Goal: Task Accomplishment & Management: Complete application form

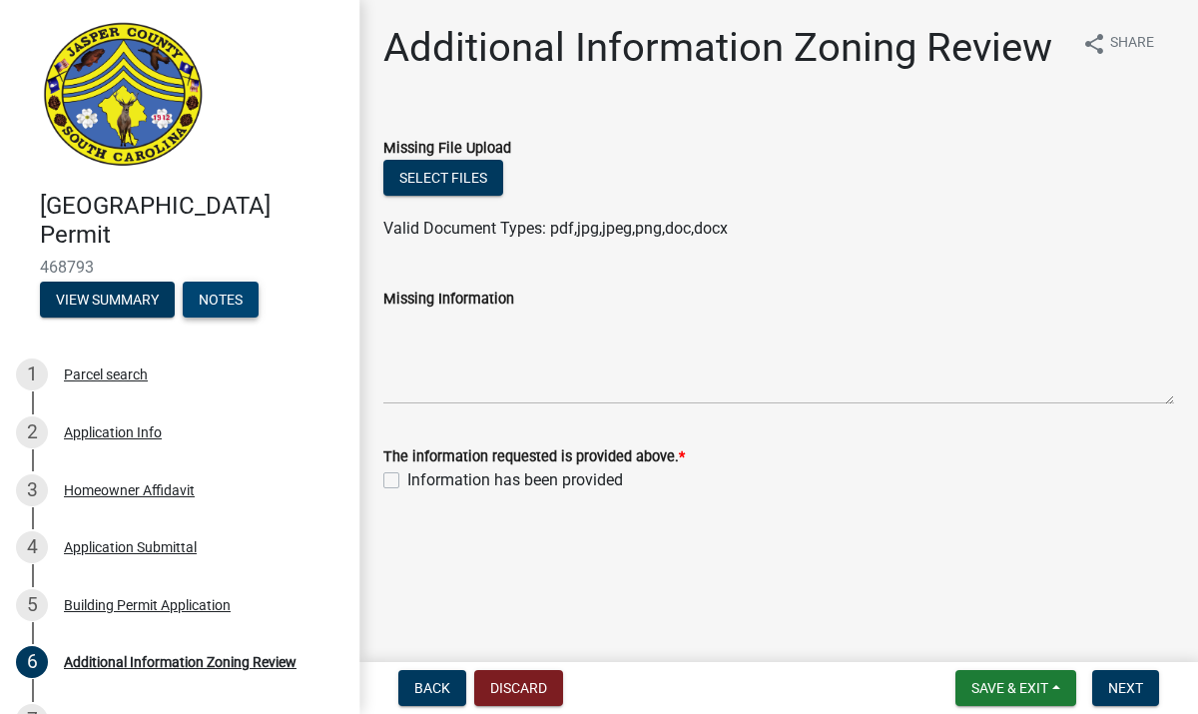
click at [242, 308] on button "Notes" at bounding box center [221, 300] width 76 height 36
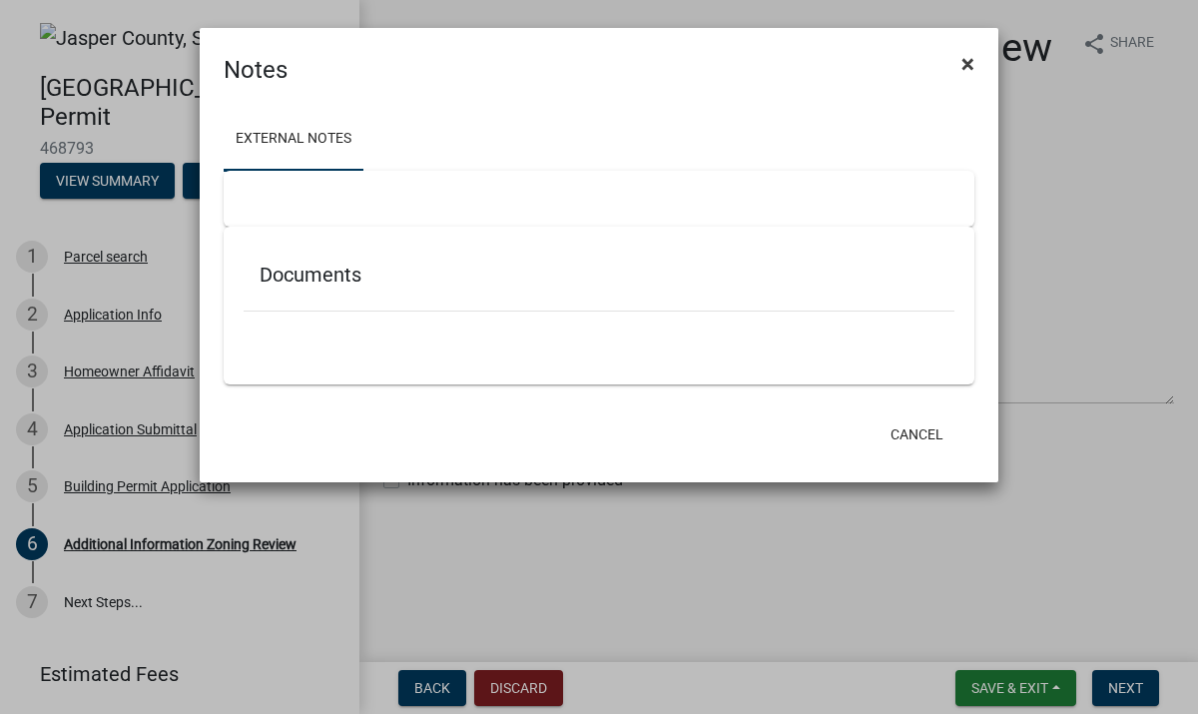
click at [968, 65] on span "×" at bounding box center [968, 64] width 13 height 28
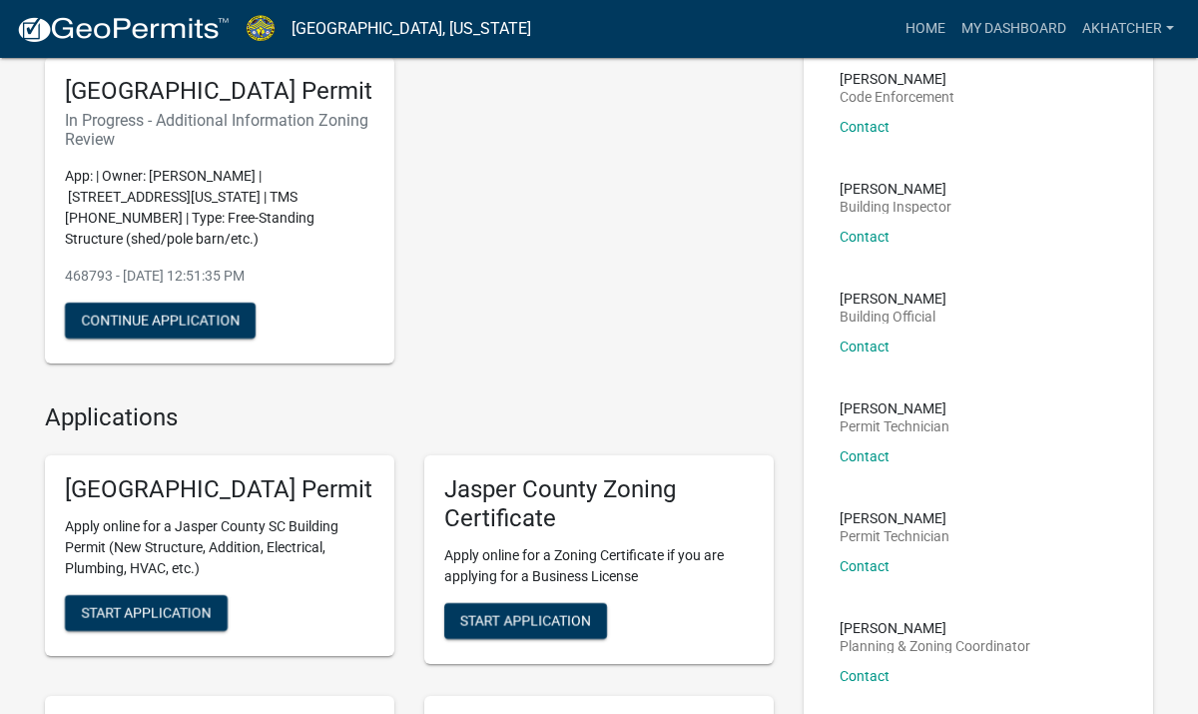
scroll to position [158, 0]
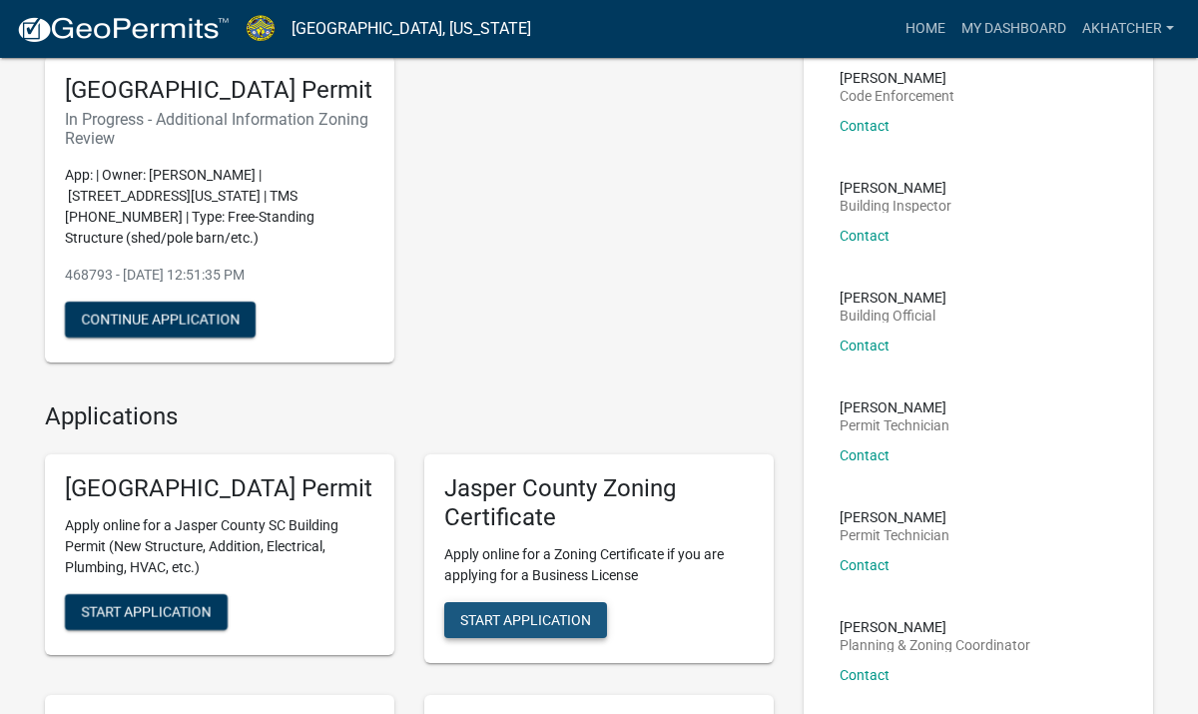
click at [517, 624] on span "Start Application" at bounding box center [525, 620] width 131 height 16
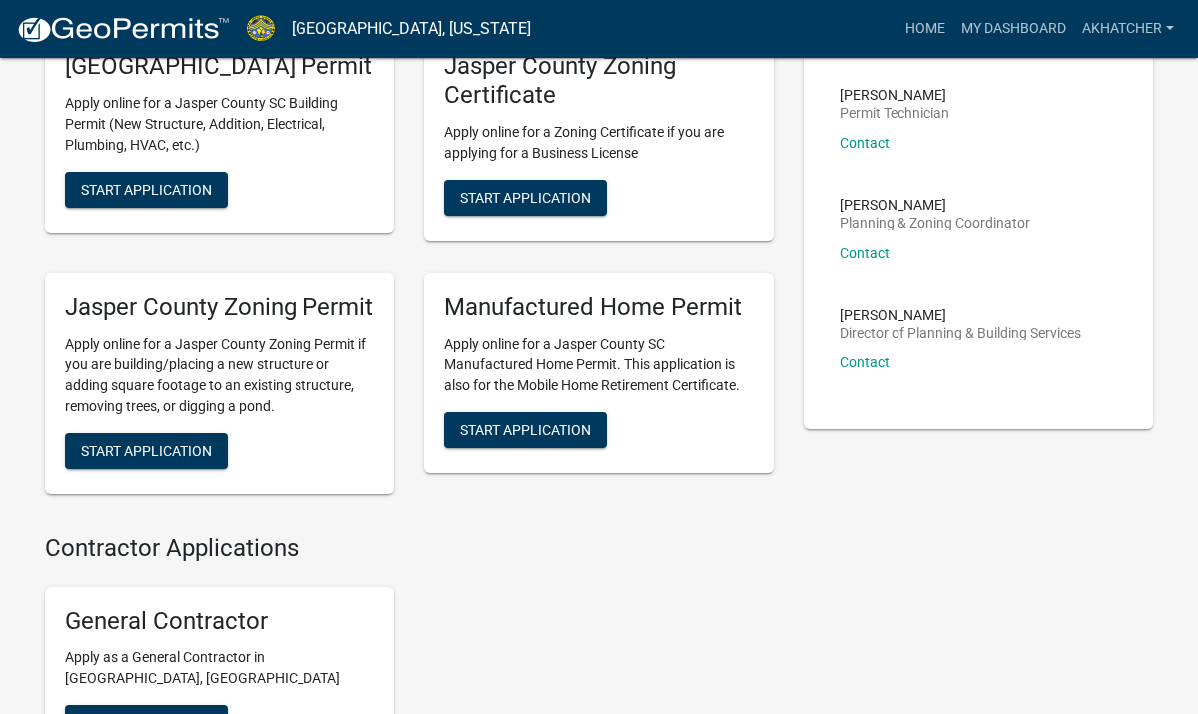
scroll to position [581, 0]
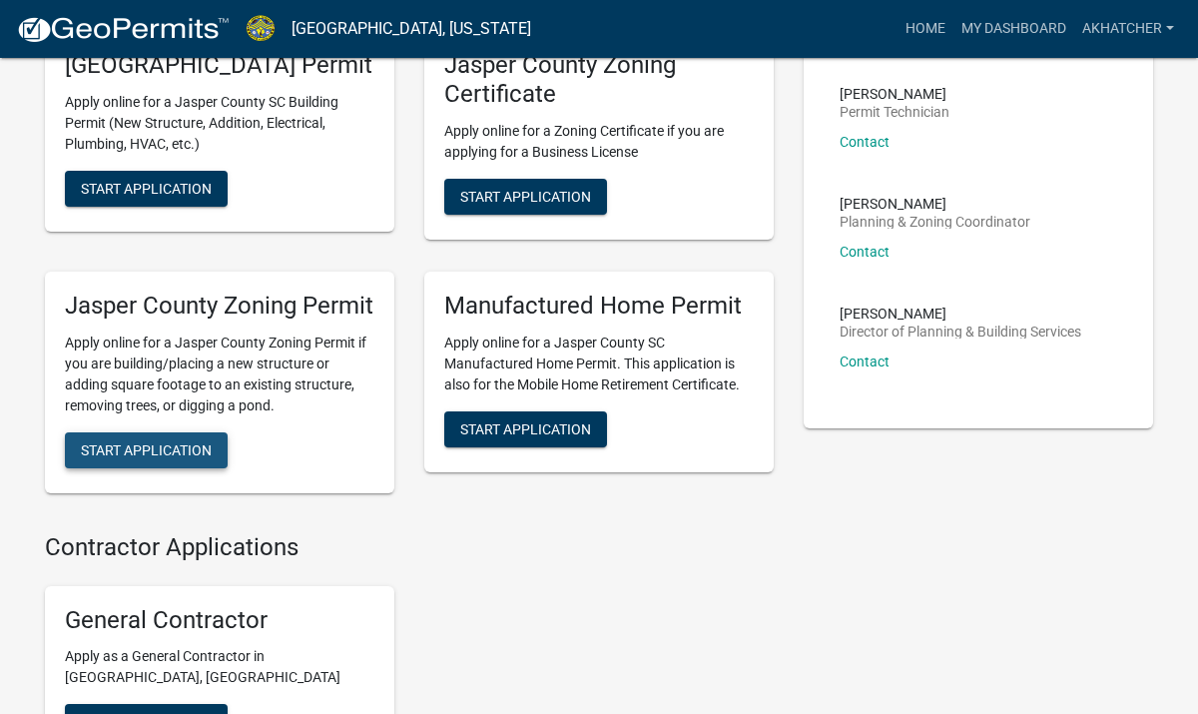
click at [174, 457] on span "Start Application" at bounding box center [146, 449] width 131 height 16
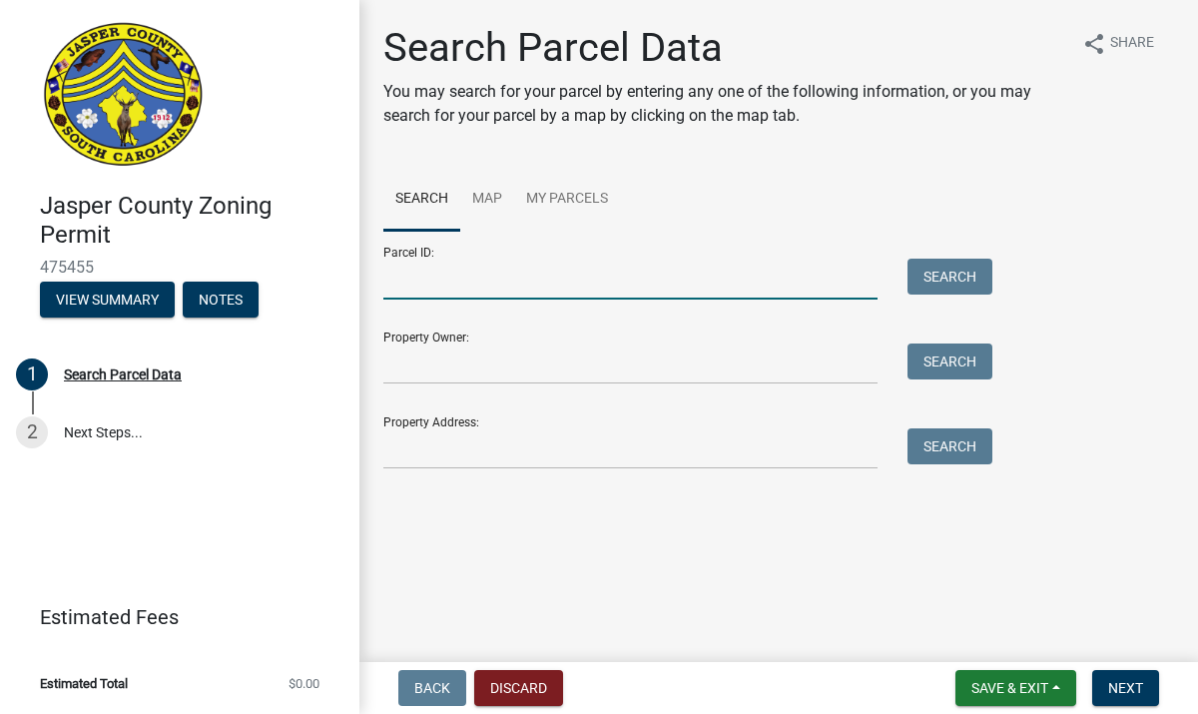
click at [400, 295] on input "Parcel ID:" at bounding box center [630, 279] width 494 height 41
type input "[PHONE_NUMBER]"
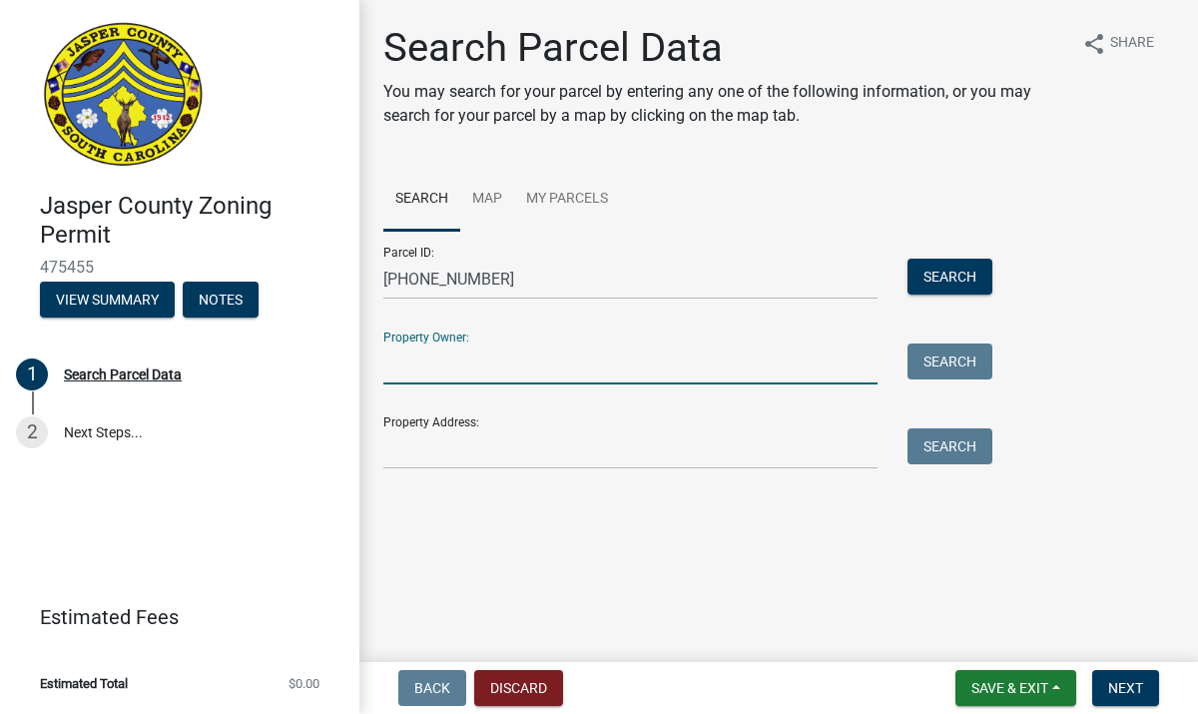
click at [537, 383] on input "Property Owner:" at bounding box center [630, 364] width 494 height 41
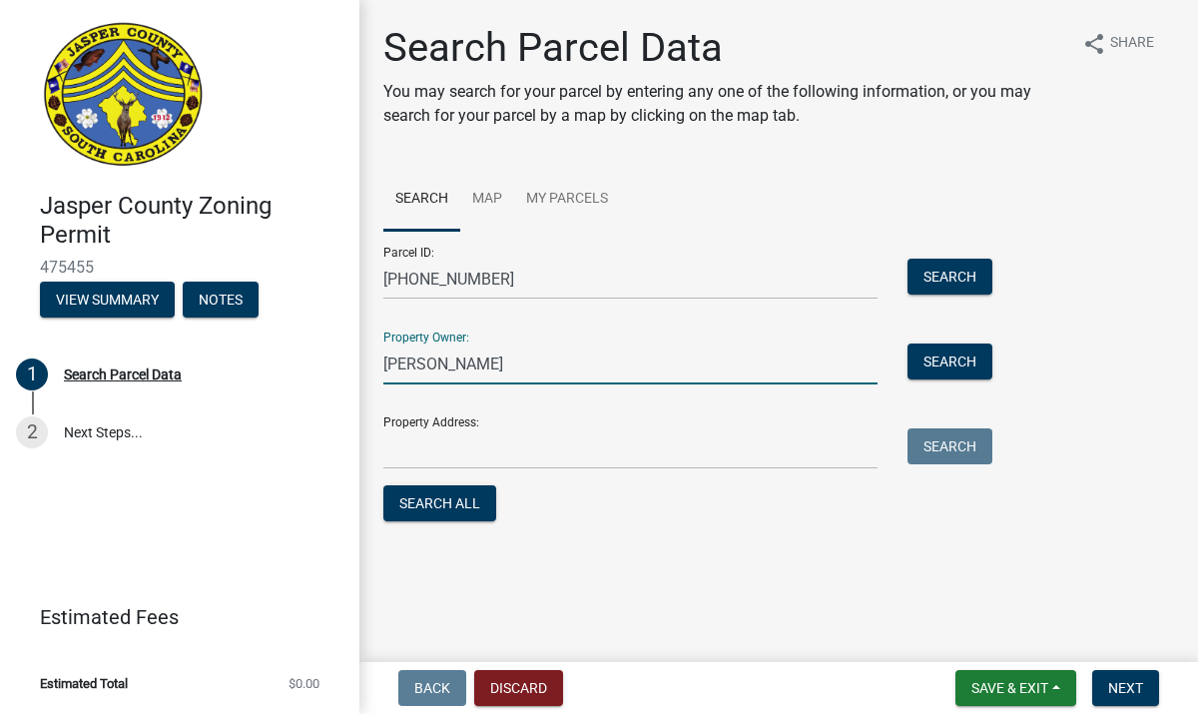
type input "[PERSON_NAME]"
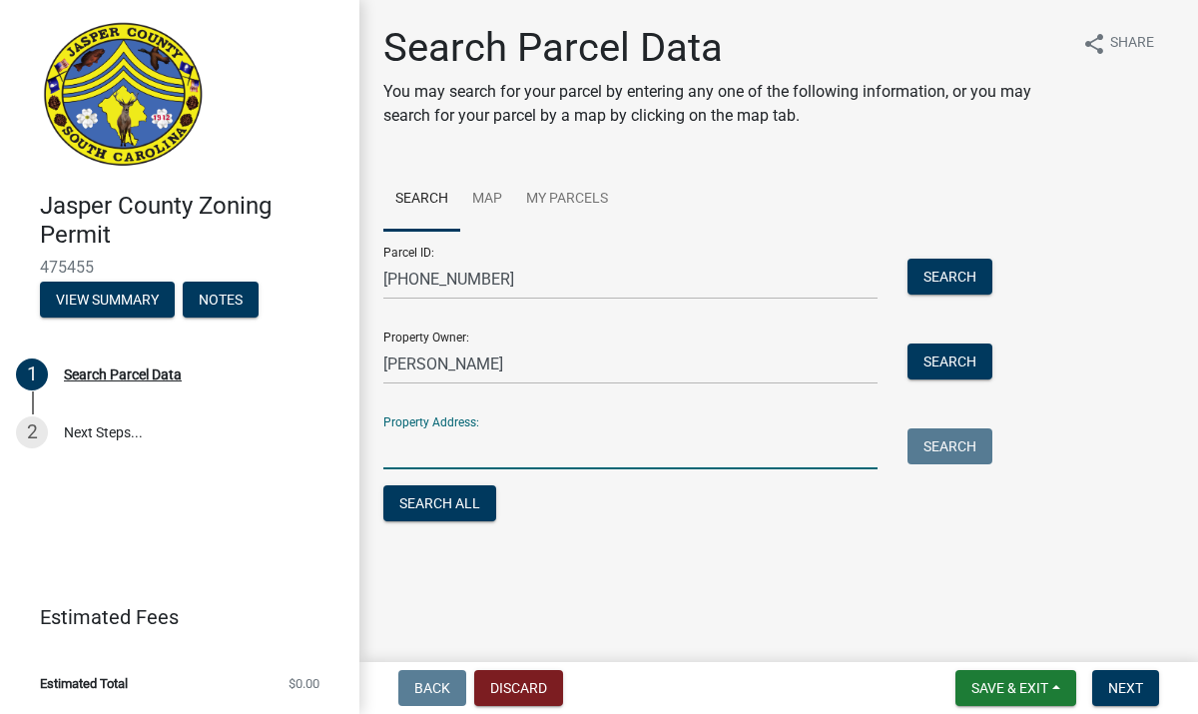
click at [494, 466] on input "Property Address:" at bounding box center [630, 448] width 494 height 41
type input "[STREET_ADDRESS][US_STATE]"
click at [930, 447] on button "Search" at bounding box center [950, 446] width 85 height 36
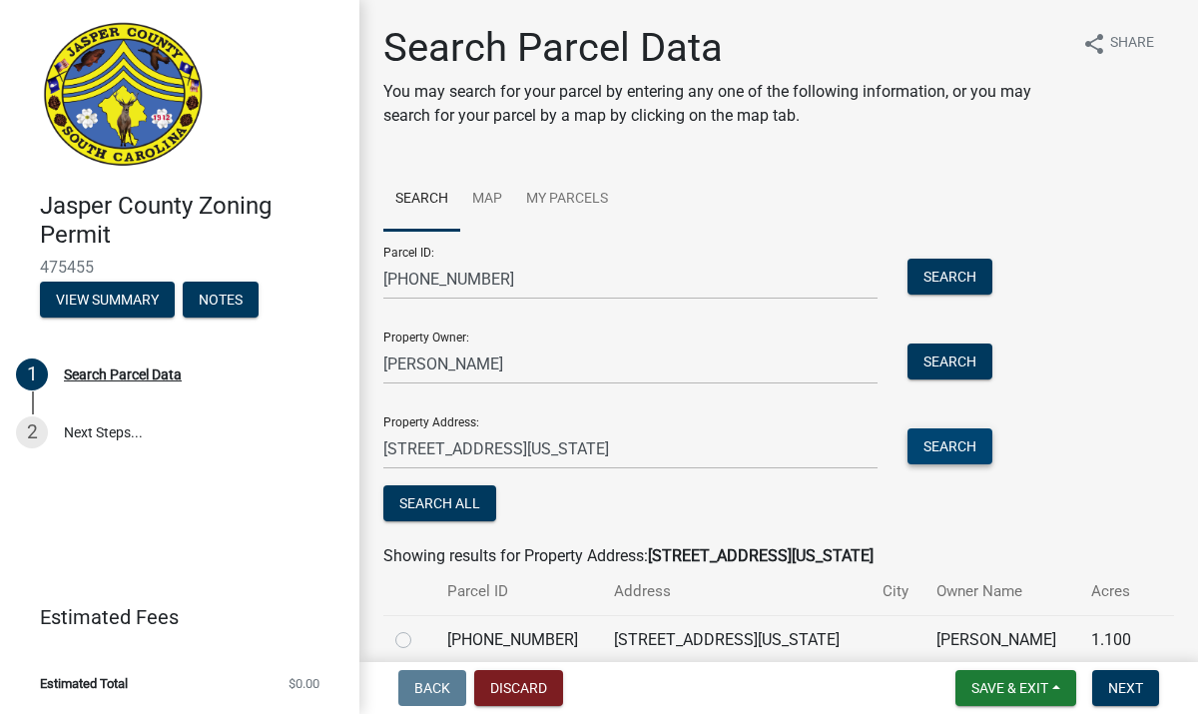
scroll to position [88, 0]
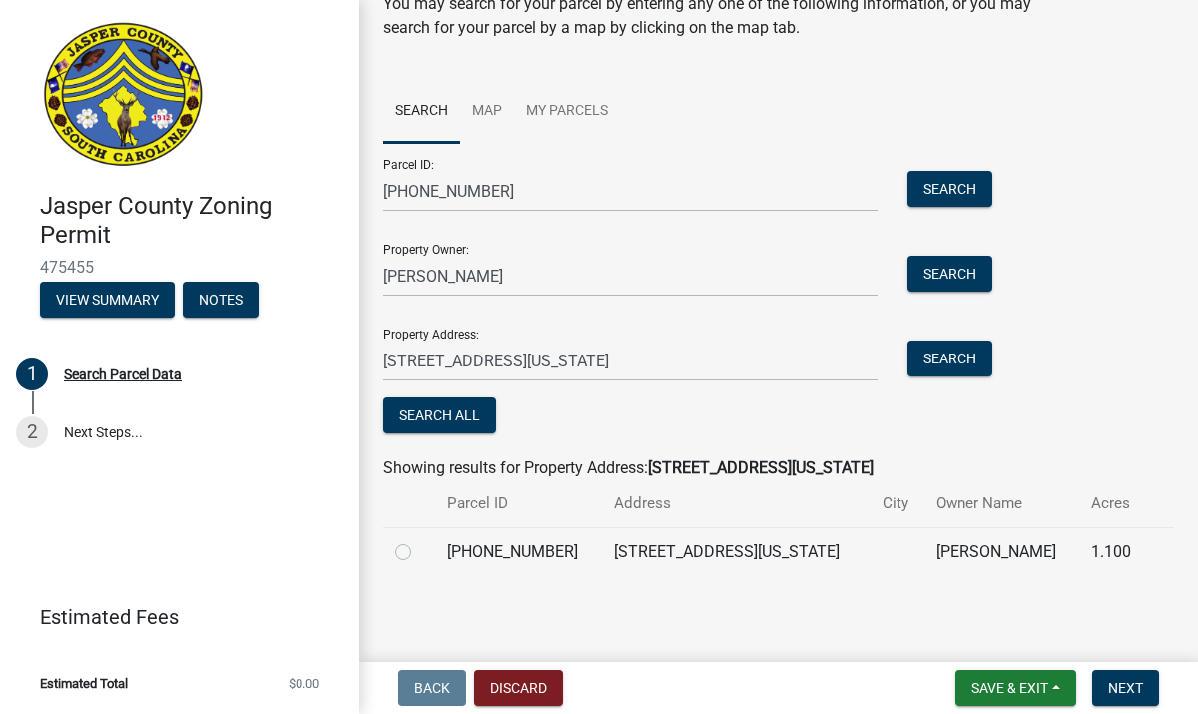
click at [419, 540] on label at bounding box center [419, 540] width 0 height 0
click at [419, 553] on input "radio" at bounding box center [425, 546] width 13 height 13
radio input "true"
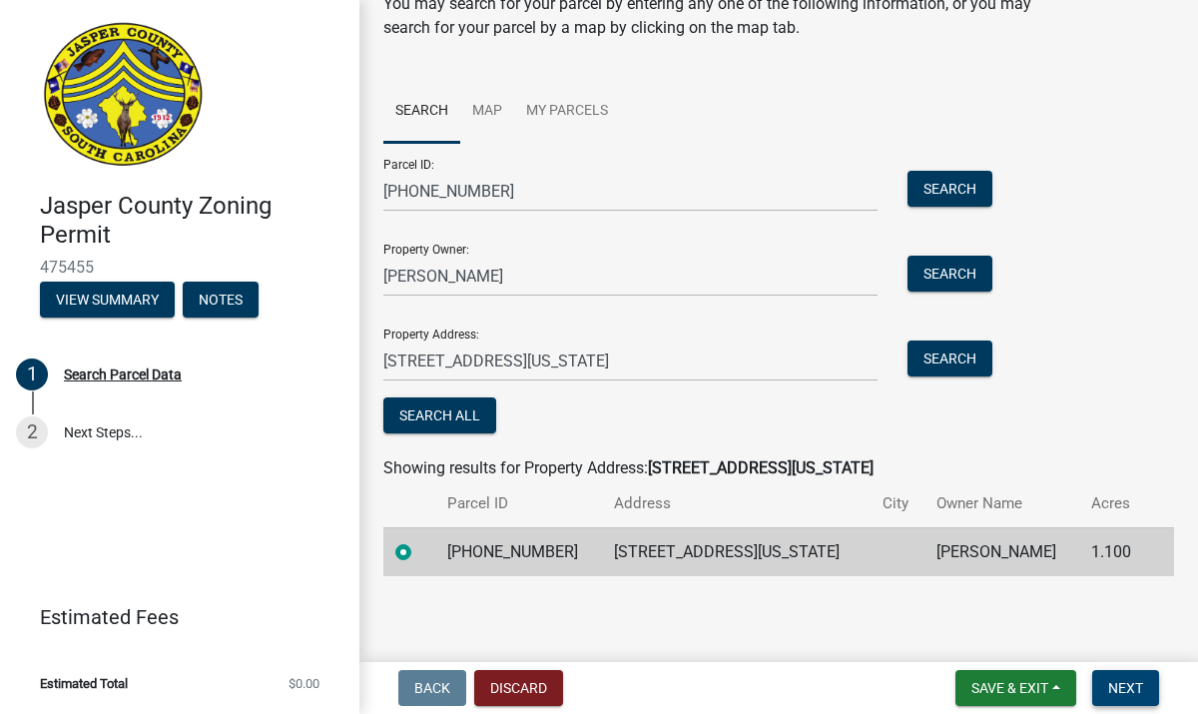
click at [1134, 680] on span "Next" at bounding box center [1126, 688] width 35 height 16
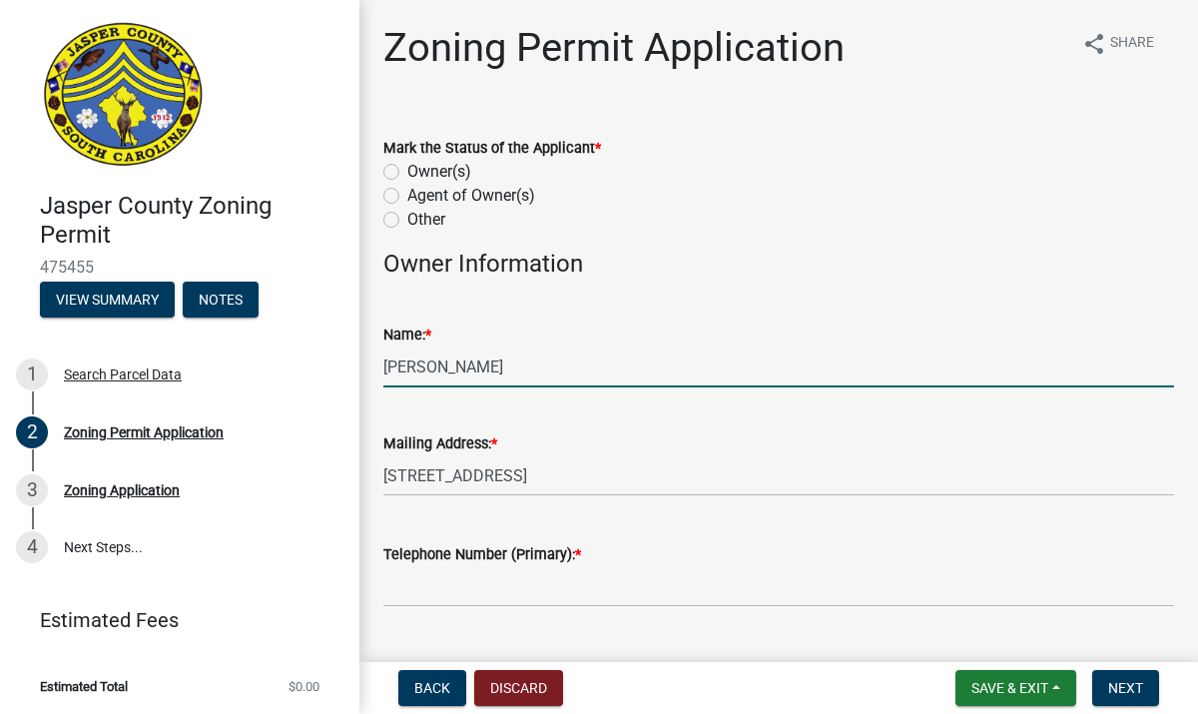
click at [503, 381] on input "[PERSON_NAME]" at bounding box center [778, 367] width 791 height 41
type input "R"
type input "[PERSON_NAME]"
type input "3046396969"
click at [728, 470] on input "[STREET_ADDRESS]" at bounding box center [778, 475] width 791 height 41
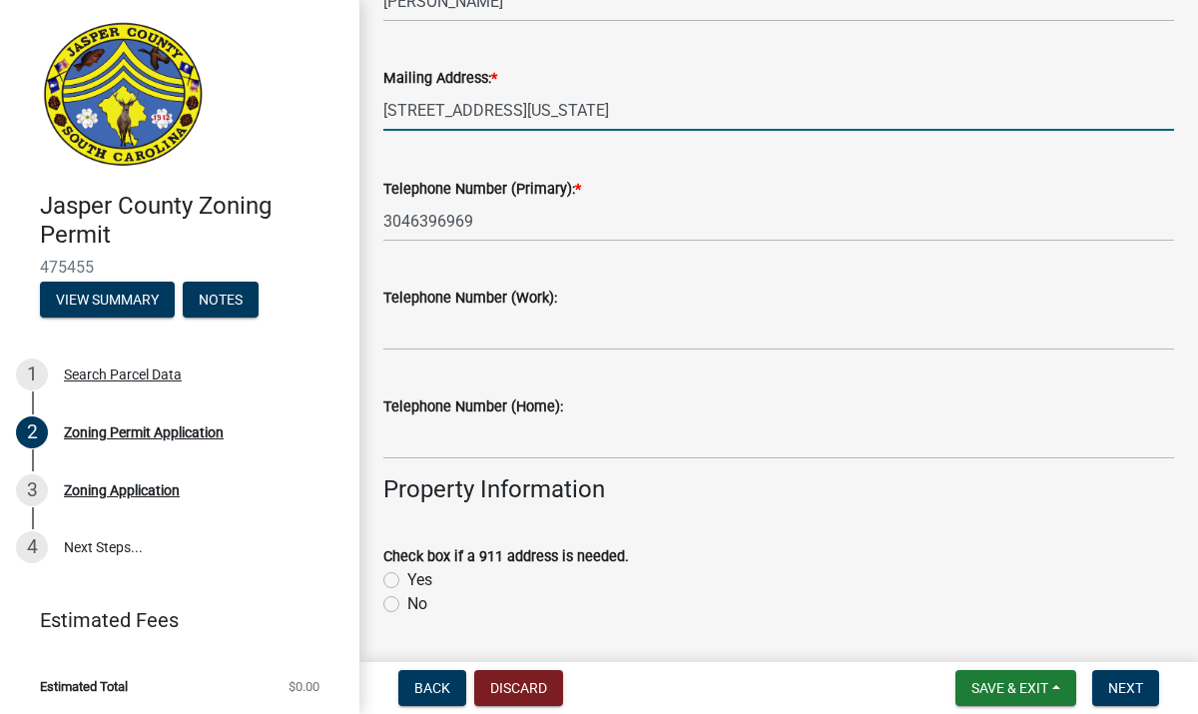
scroll to position [371, 0]
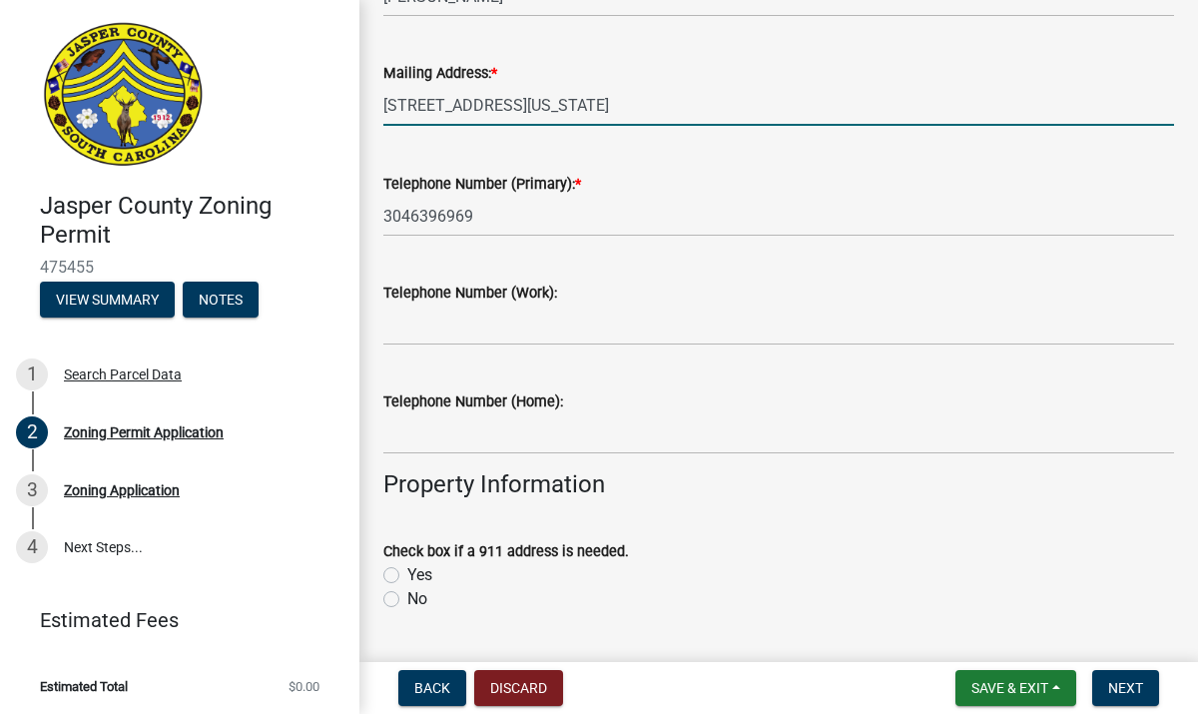
click at [587, 108] on input "[STREET_ADDRESS][US_STATE]" at bounding box center [778, 105] width 791 height 41
type input "[STREET_ADDRESS][US_STATE]"
click at [689, 497] on h4 "Property Information" at bounding box center [778, 484] width 791 height 29
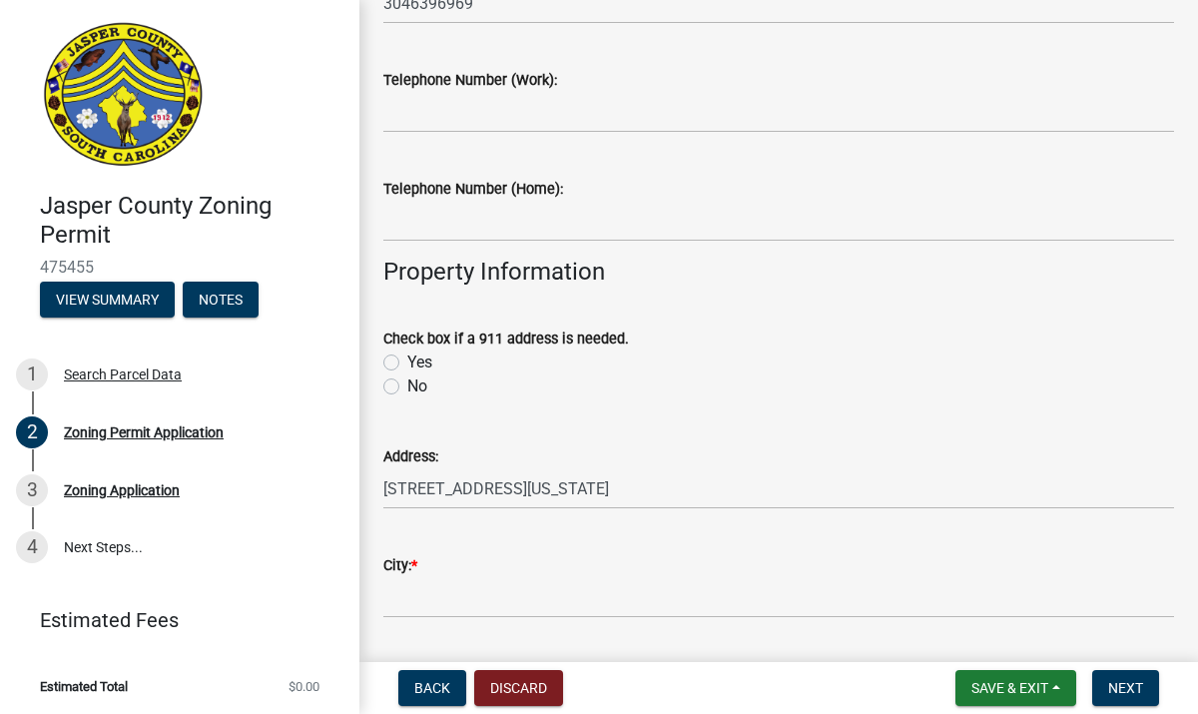
scroll to position [592, 0]
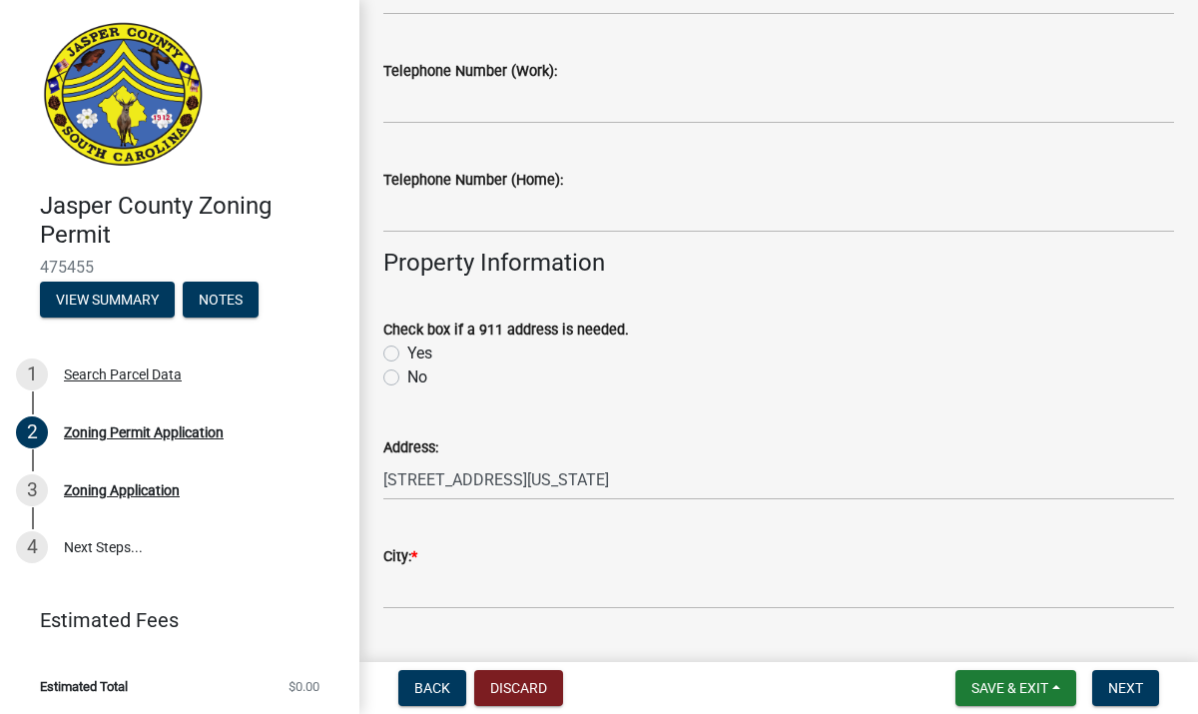
click at [407, 378] on label "No" at bounding box center [417, 378] width 20 height 24
click at [407, 378] on input "No" at bounding box center [413, 372] width 13 height 13
radio input "true"
click at [489, 612] on wm-data-entity-input "City: *" at bounding box center [778, 570] width 791 height 109
click at [489, 602] on input "City: *" at bounding box center [778, 588] width 791 height 41
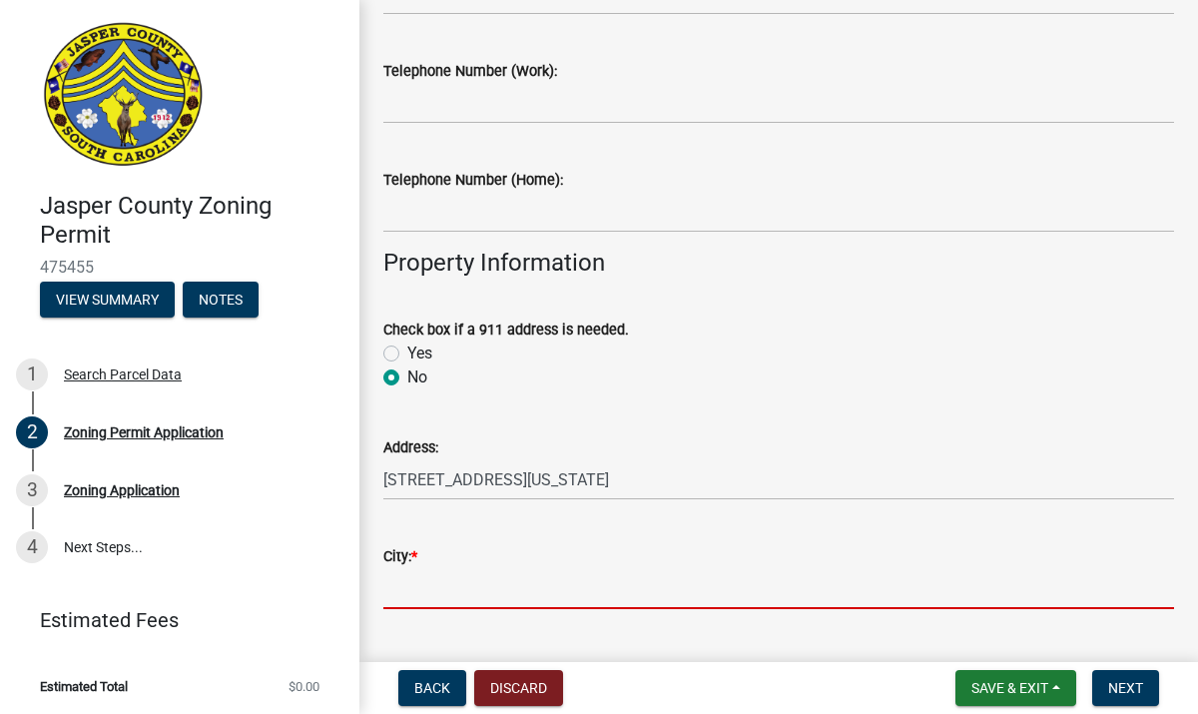
type input "[GEOGRAPHIC_DATA]"
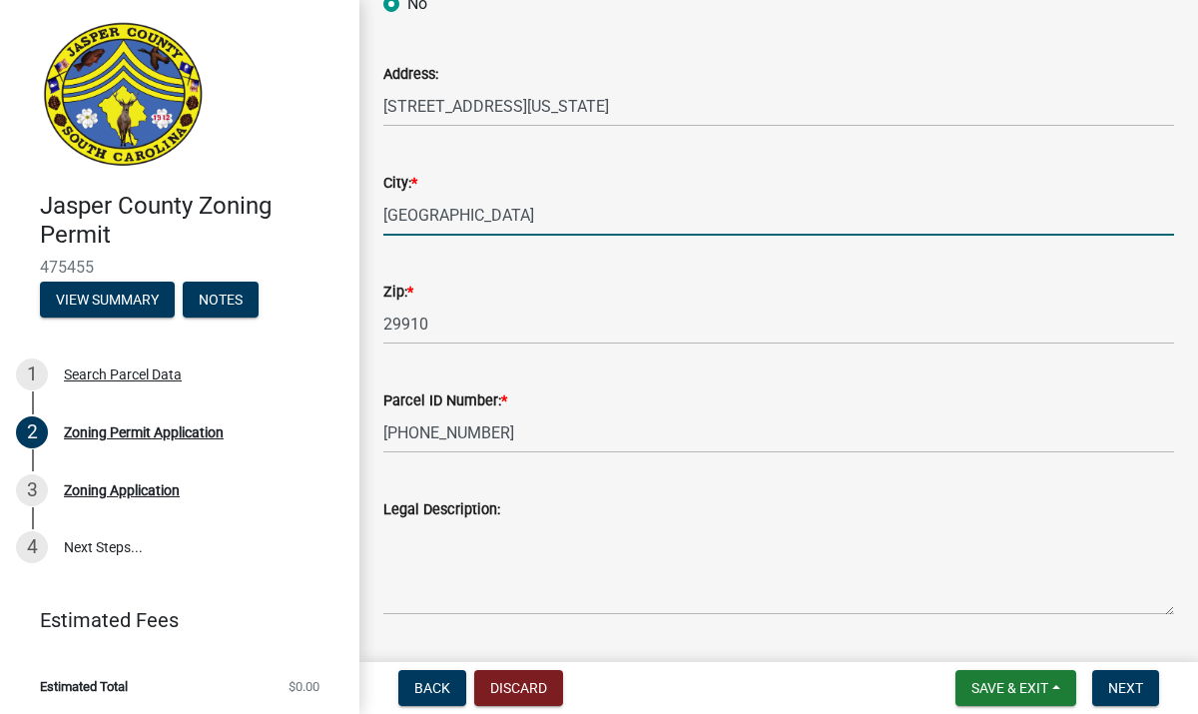
scroll to position [985, 0]
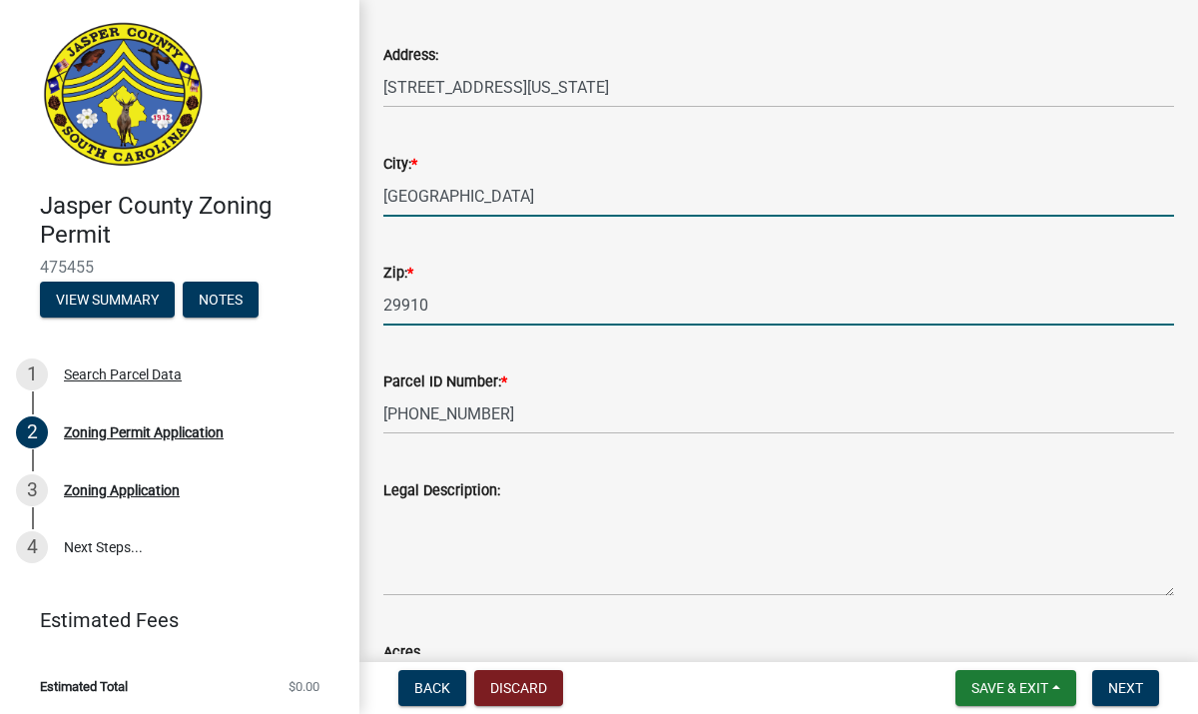
click at [470, 305] on input "29910" at bounding box center [778, 305] width 791 height 41
type input "29927"
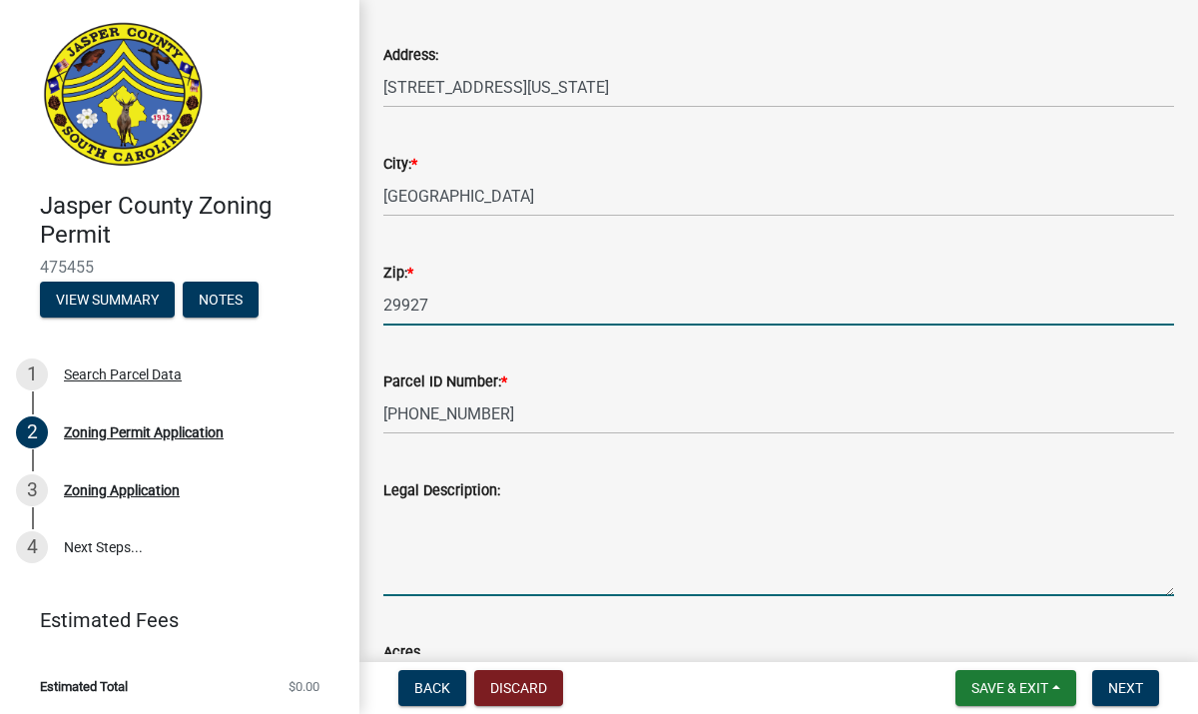
click at [607, 562] on textarea "Legal Description:" at bounding box center [778, 549] width 791 height 94
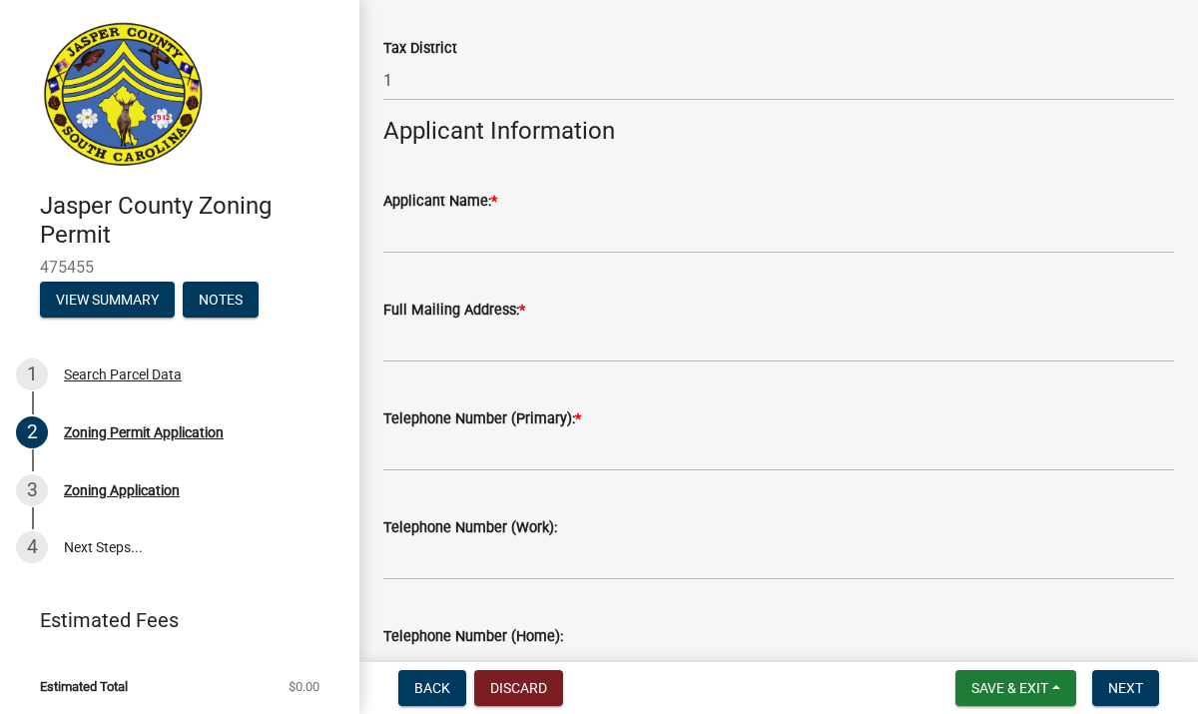
scroll to position [1713, 0]
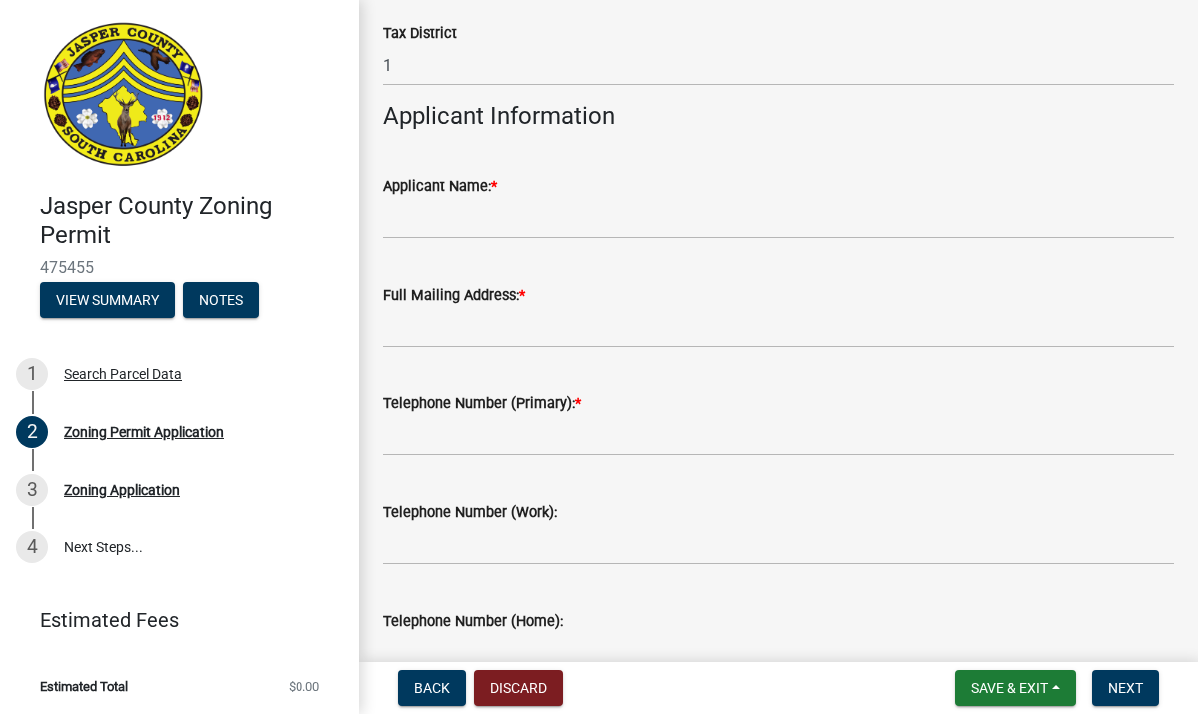
type textarea "Single Family Dwelling"
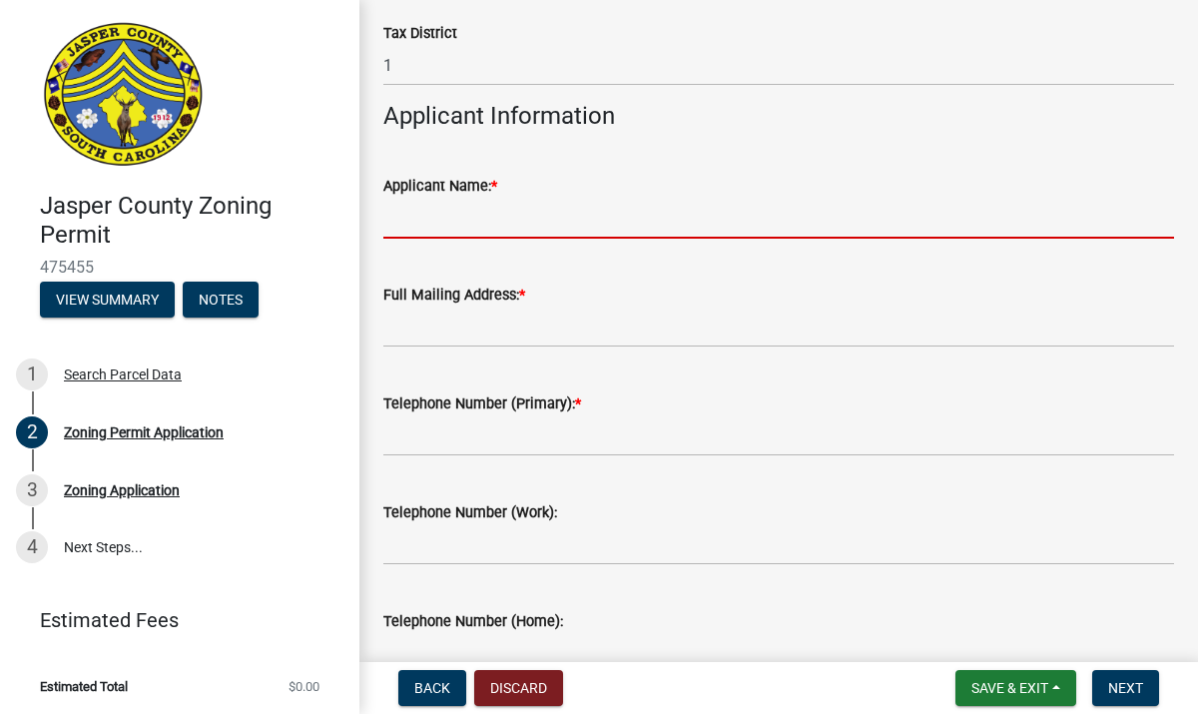
click at [559, 238] on input "Applicant Name: *" at bounding box center [778, 218] width 791 height 41
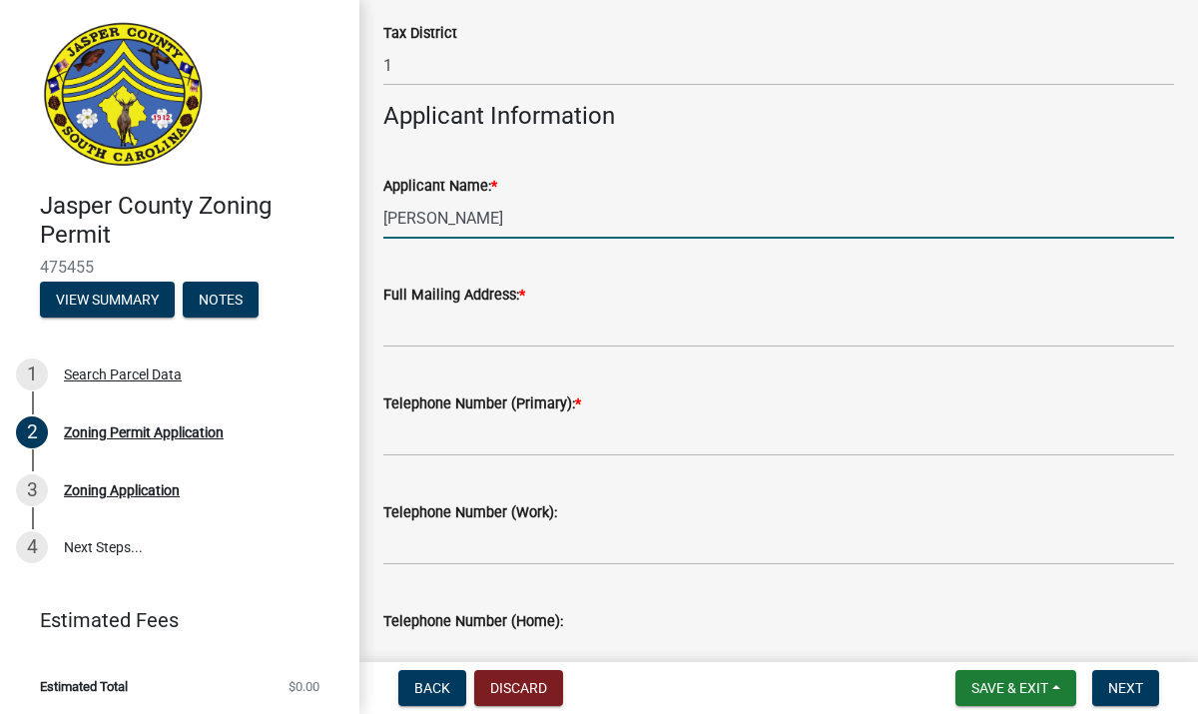
type input "[PERSON_NAME]"
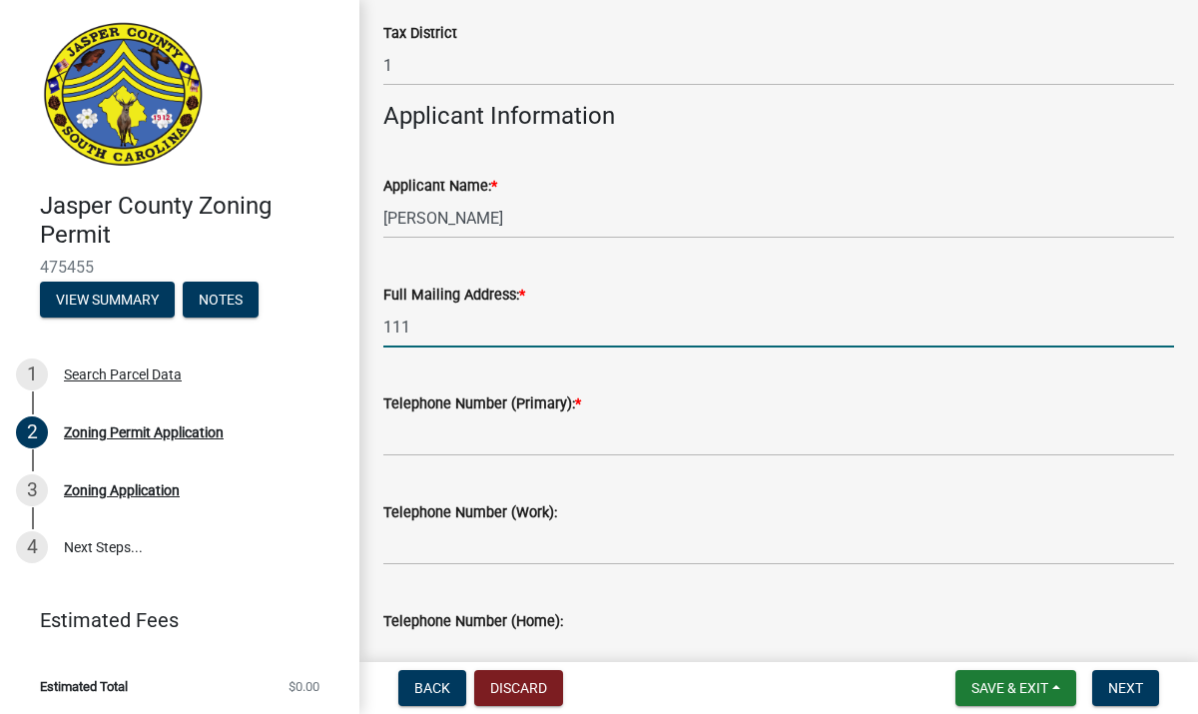
type input "[STREET_ADDRESS][US_STATE]"
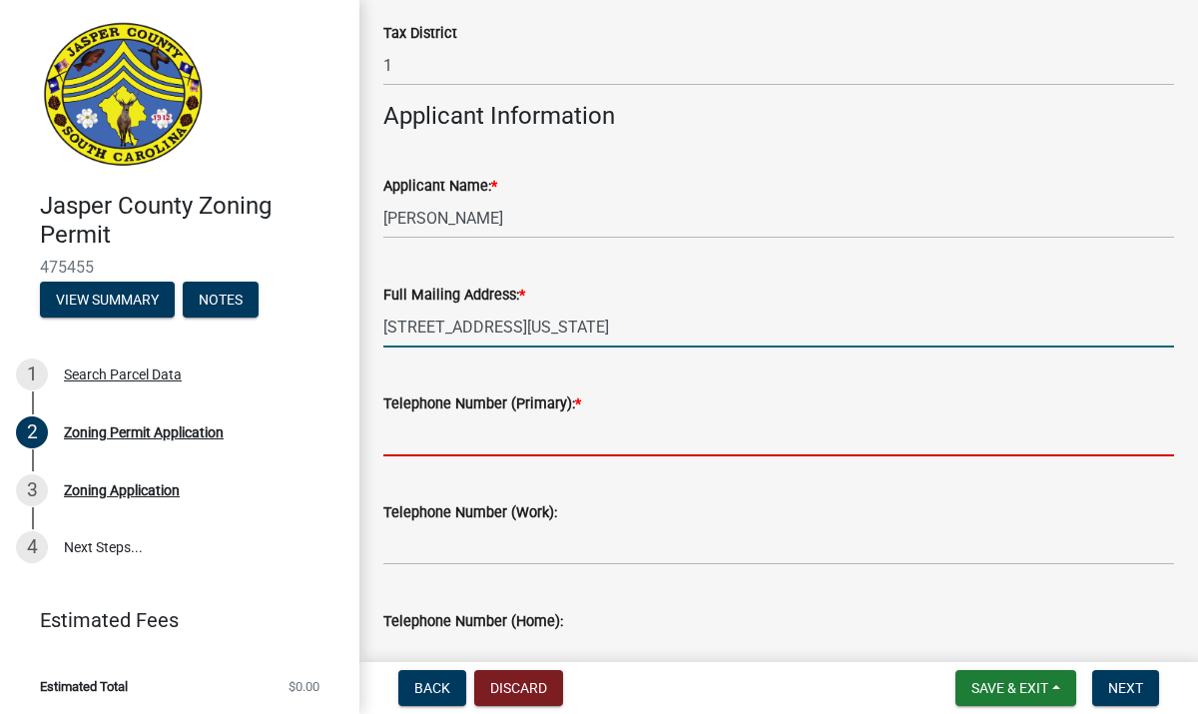
type input "3046396969"
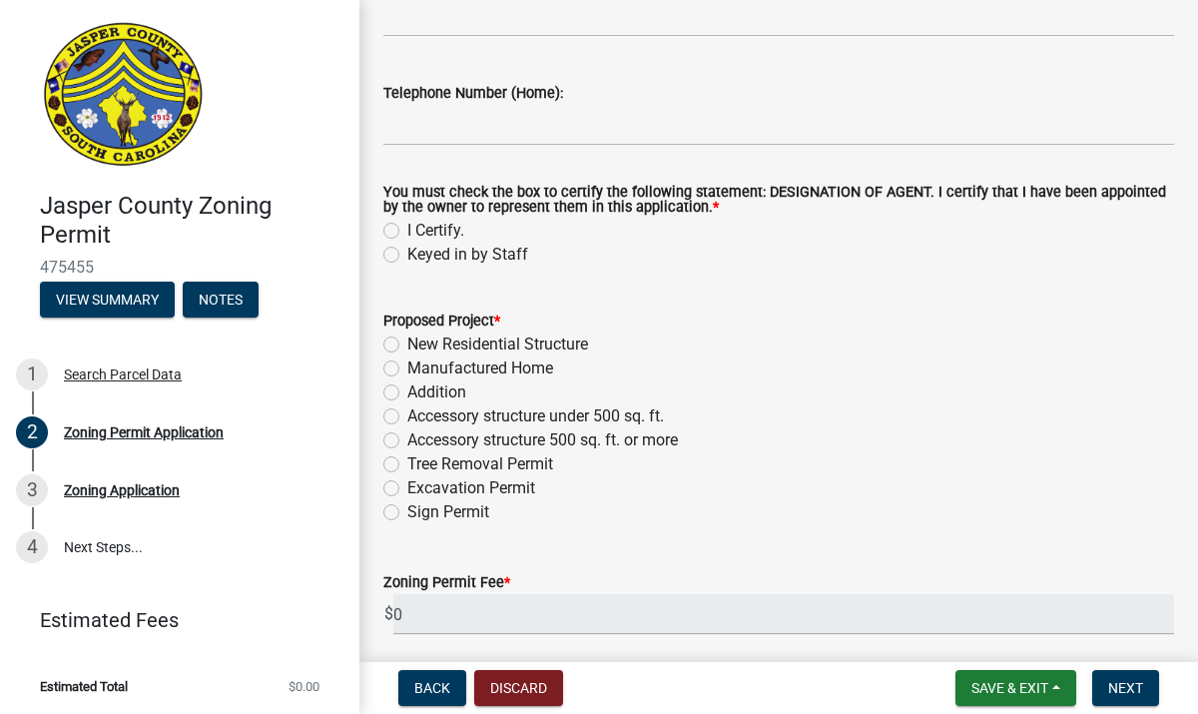
scroll to position [2252, 0]
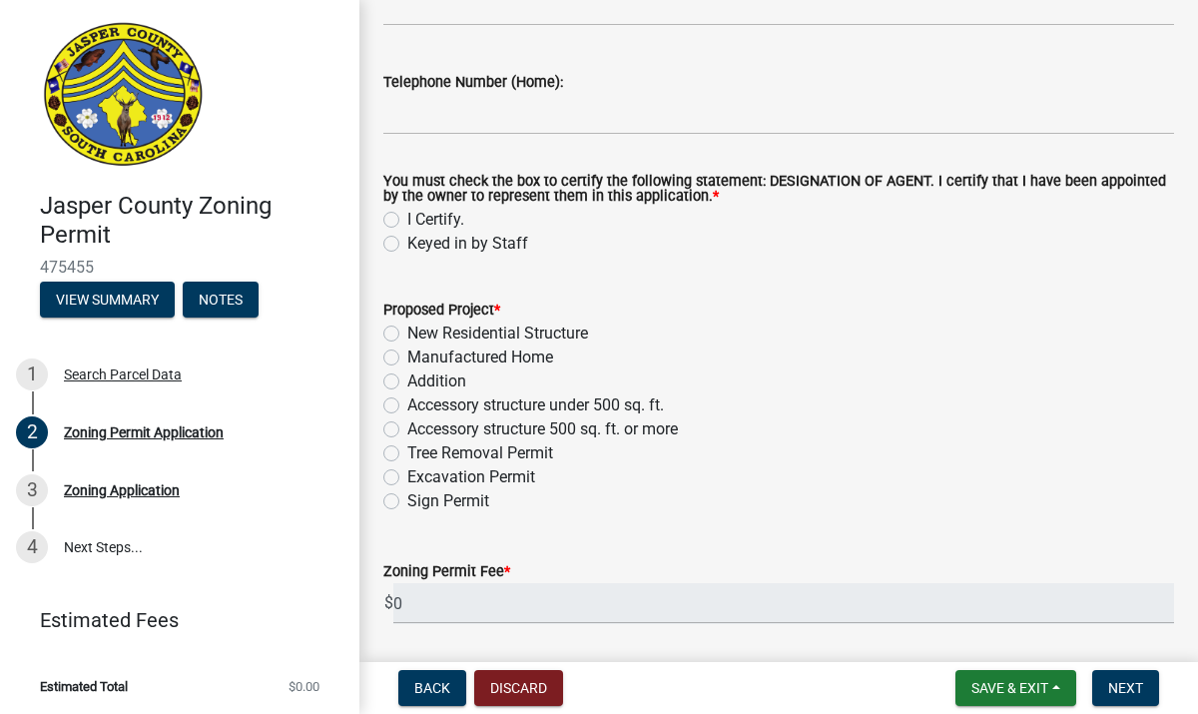
type input "[STREET_ADDRESS][US_STATE]"
click at [407, 224] on label "I Certify." at bounding box center [435, 220] width 57 height 24
click at [407, 221] on input "I Certify." at bounding box center [413, 214] width 13 height 13
radio input "true"
click at [407, 434] on label "Accessory structure 500 sq. ft. or more" at bounding box center [542, 429] width 271 height 24
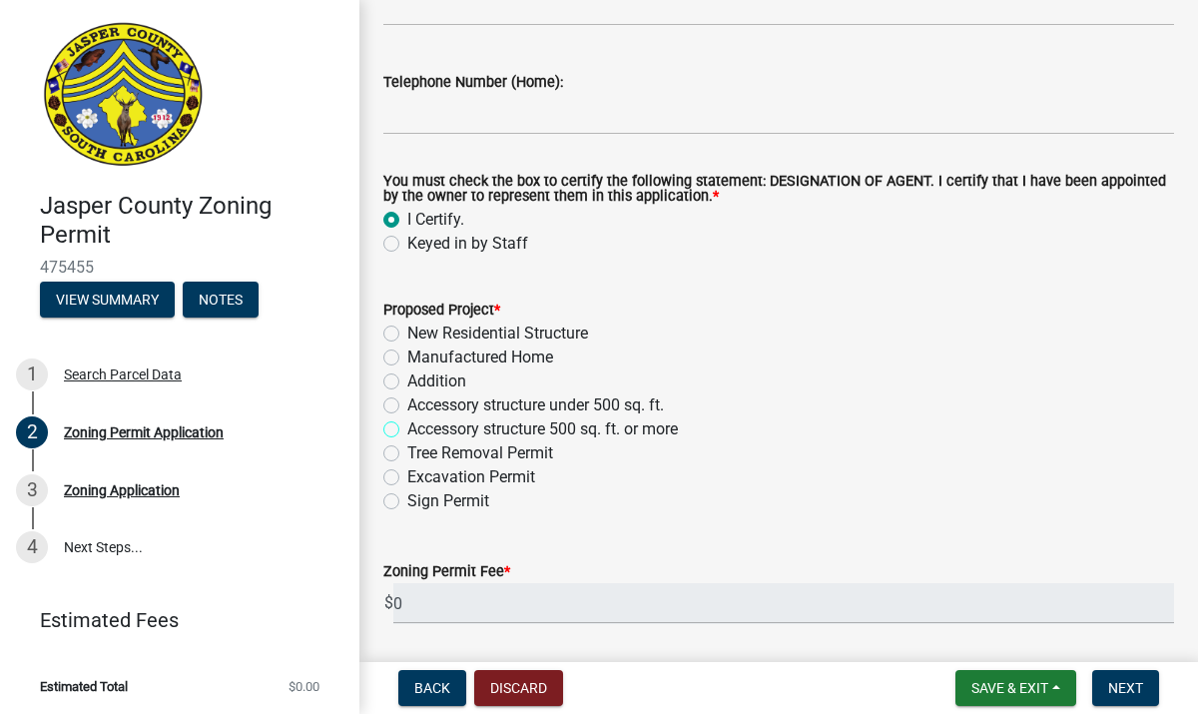
click at [407, 430] on input "Accessory structure 500 sq. ft. or more" at bounding box center [413, 423] width 13 height 13
radio input "true"
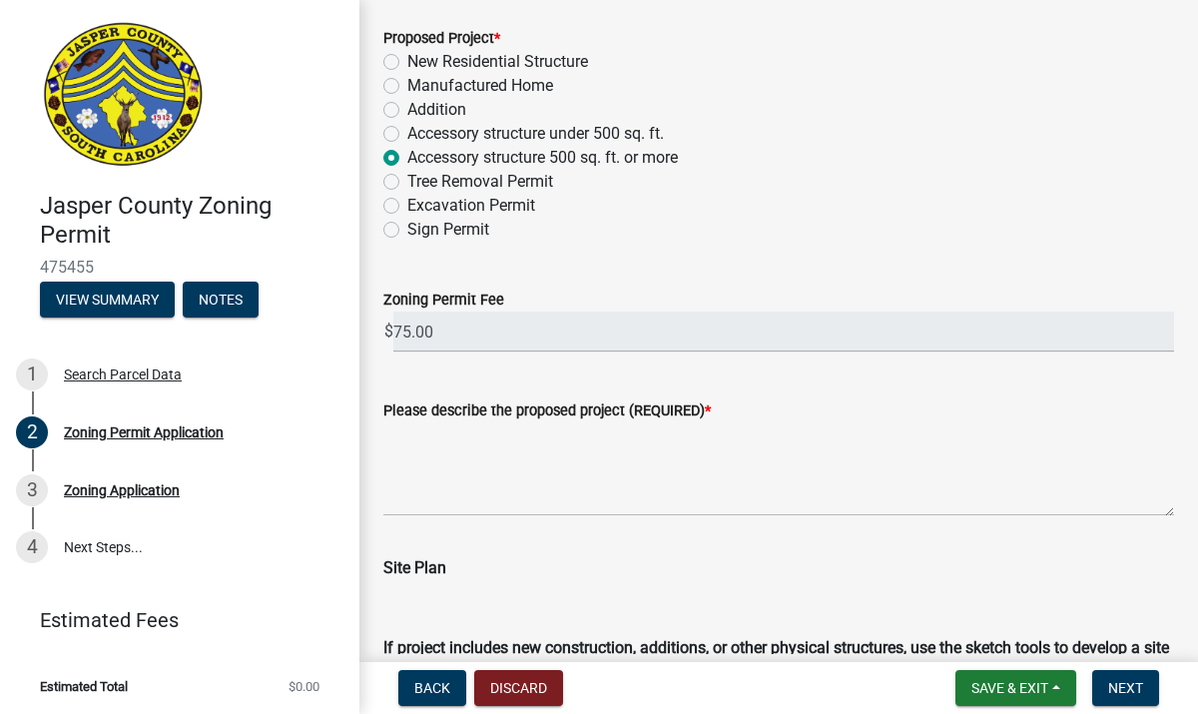
scroll to position [2568, 0]
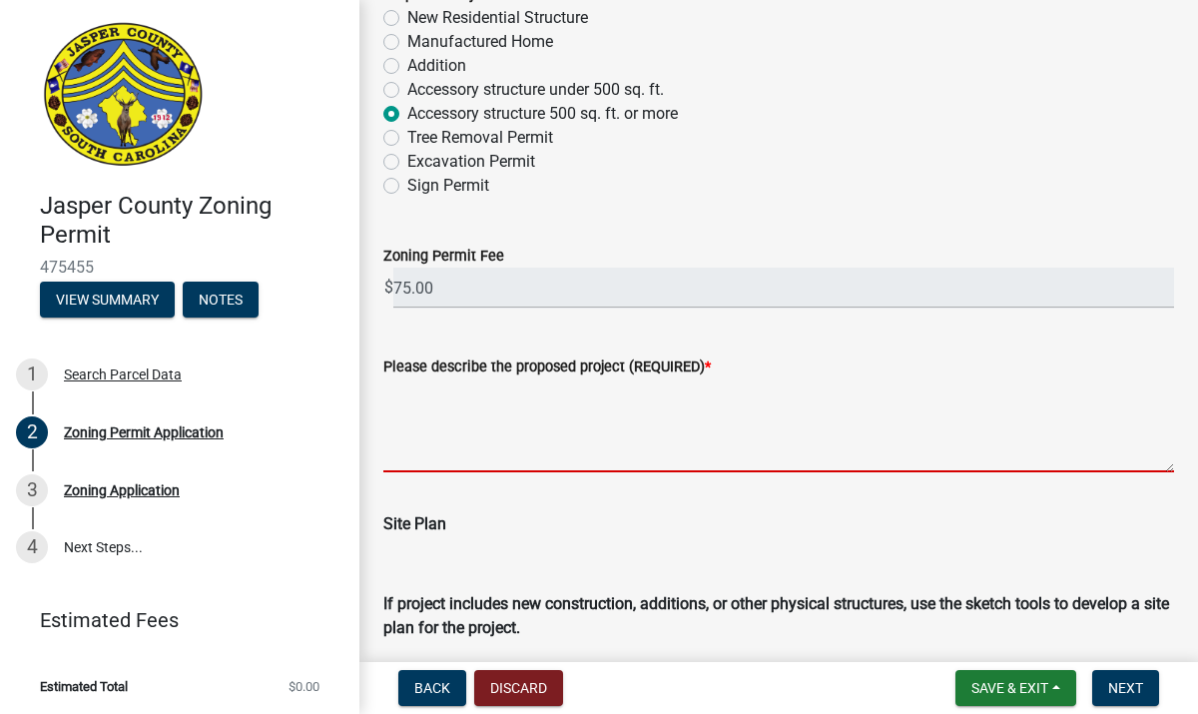
click at [486, 456] on textarea "Please describe the proposed project (REQUIRED) *" at bounding box center [778, 425] width 791 height 94
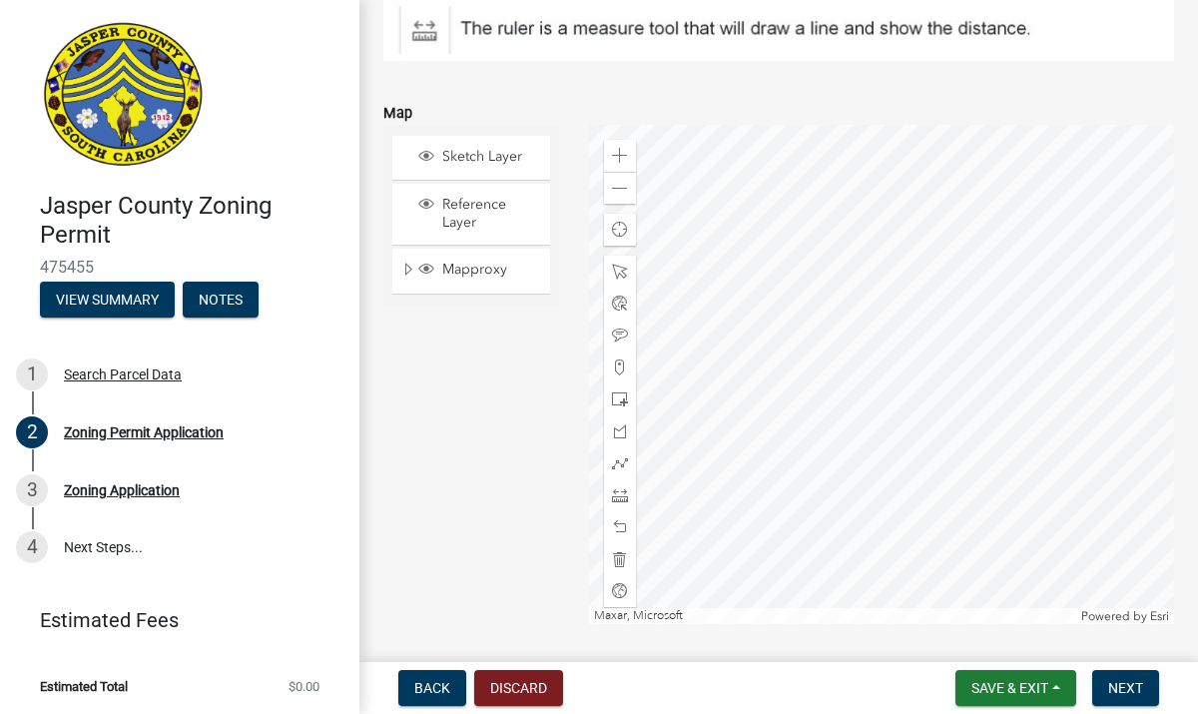
scroll to position [3436, 0]
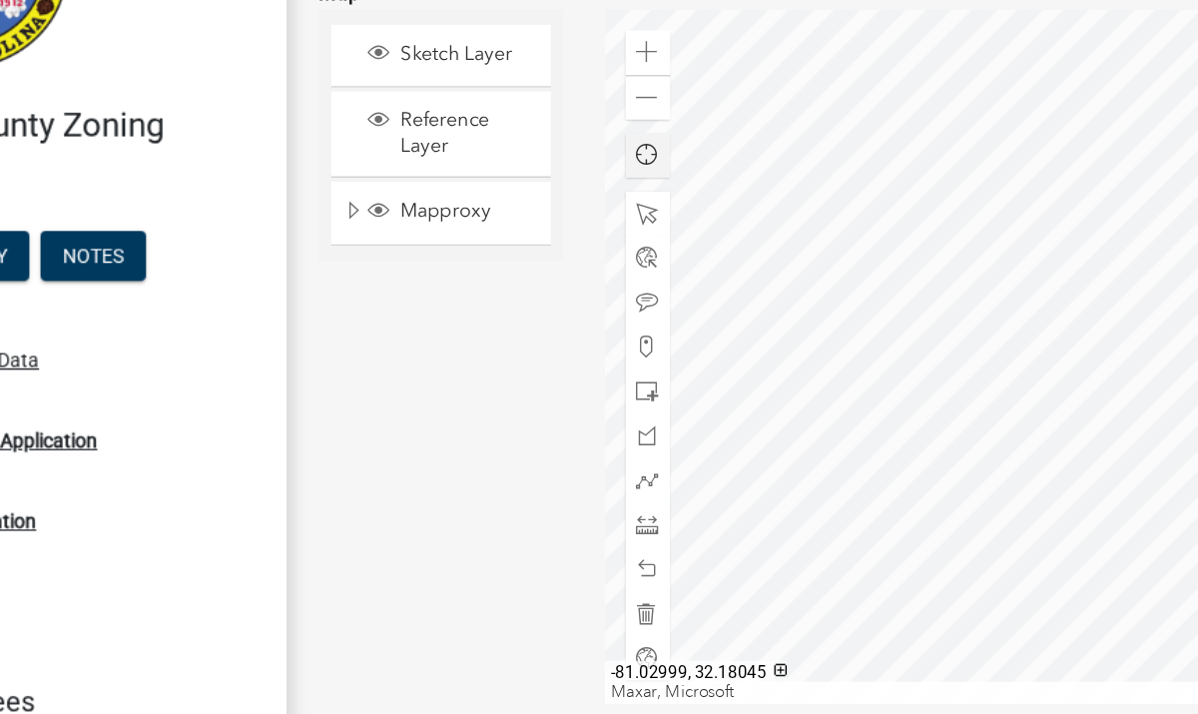
type textarea "36 x 45 foot metal building for trailer storage and personal belongings."
click at [767, 361] on div at bounding box center [882, 372] width 586 height 499
click at [612, 150] on span at bounding box center [620, 154] width 16 height 16
click at [861, 228] on div at bounding box center [882, 372] width 586 height 499
click at [622, 460] on span at bounding box center [620, 461] width 16 height 16
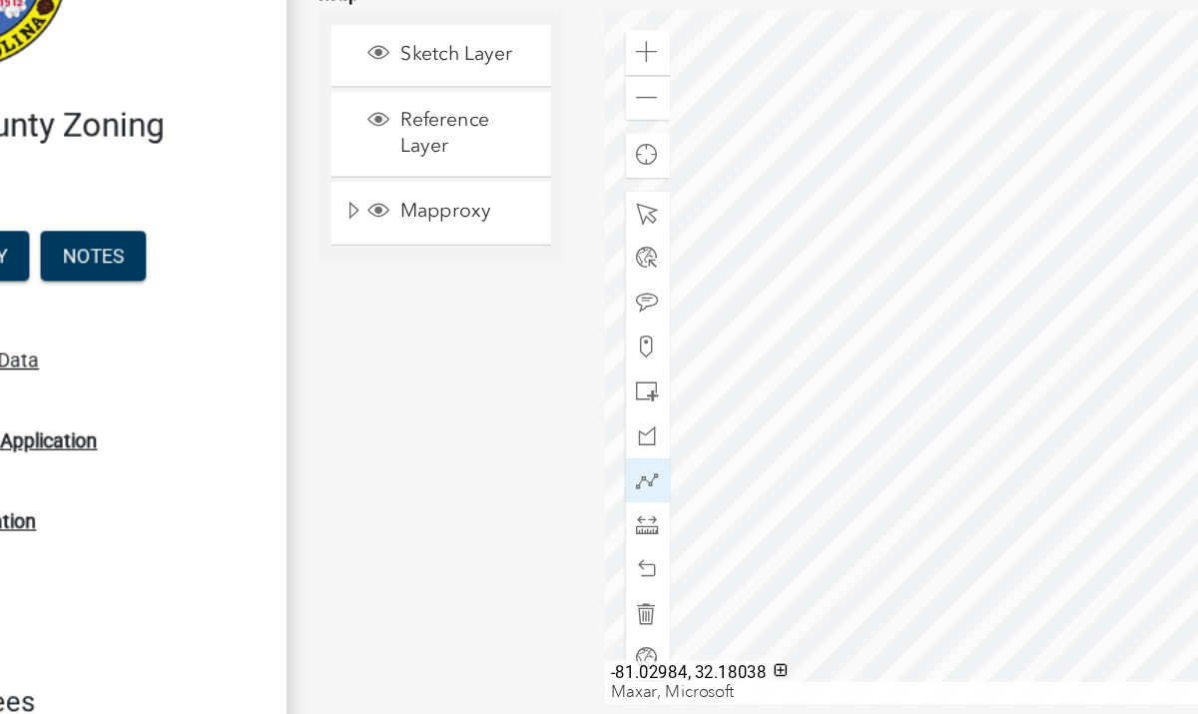
click at [824, 332] on div at bounding box center [882, 372] width 586 height 499
click at [810, 448] on div at bounding box center [882, 372] width 586 height 499
click at [811, 449] on div at bounding box center [882, 372] width 586 height 499
click at [905, 460] on div at bounding box center [882, 372] width 586 height 499
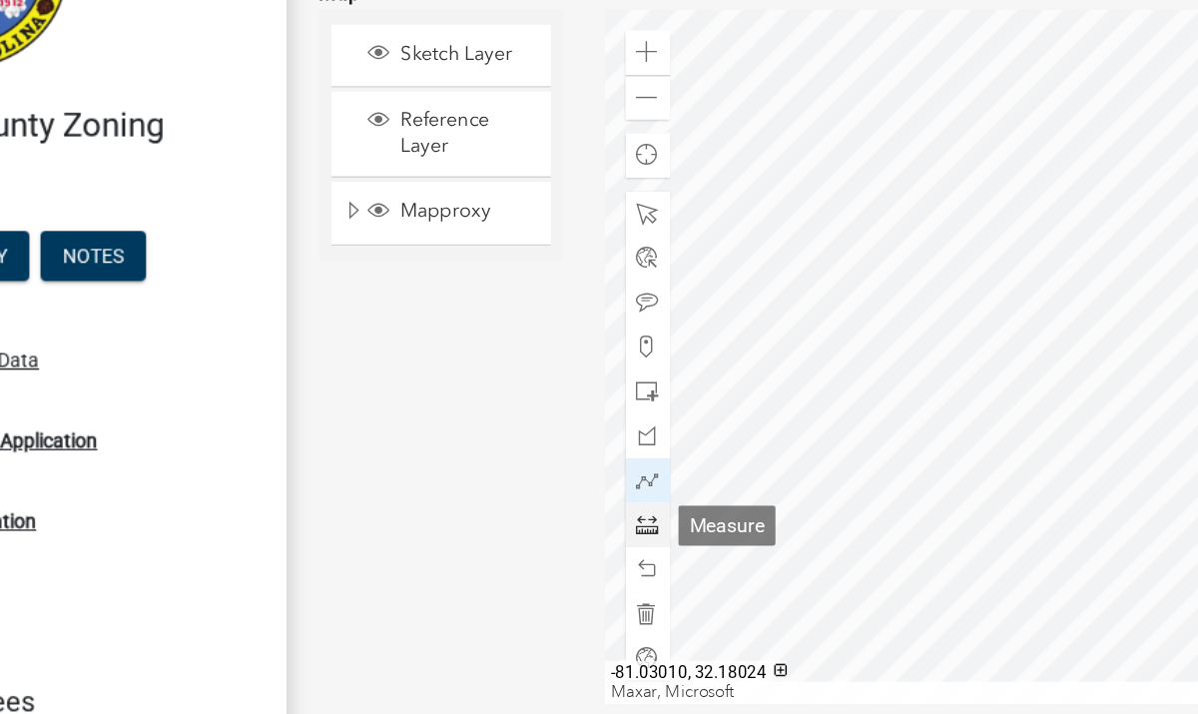
click at [613, 495] on span at bounding box center [620, 493] width 16 height 16
click at [824, 324] on div at bounding box center [882, 372] width 586 height 499
click at [808, 431] on div at bounding box center [882, 372] width 586 height 499
click at [894, 442] on div at bounding box center [882, 372] width 586 height 499
click at [909, 335] on div at bounding box center [882, 372] width 586 height 499
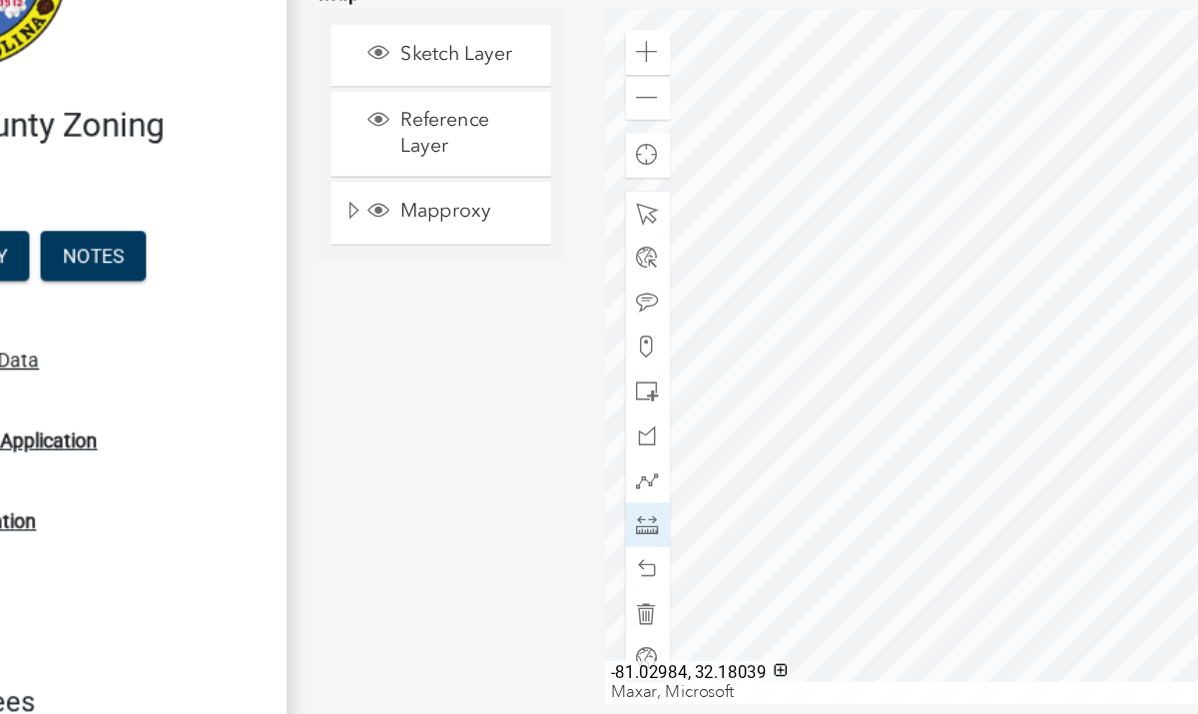
click at [824, 322] on div at bounding box center [882, 372] width 586 height 499
click at [826, 324] on div at bounding box center [882, 372] width 586 height 499
click at [474, 400] on div "Sketch Layer Reference Layer Mapproxy 911 Address Points Zoning Labels Zoning W…" at bounding box center [472, 372] width 206 height 499
click at [617, 275] on span at bounding box center [620, 270] width 16 height 16
click at [622, 491] on span at bounding box center [620, 493] width 16 height 16
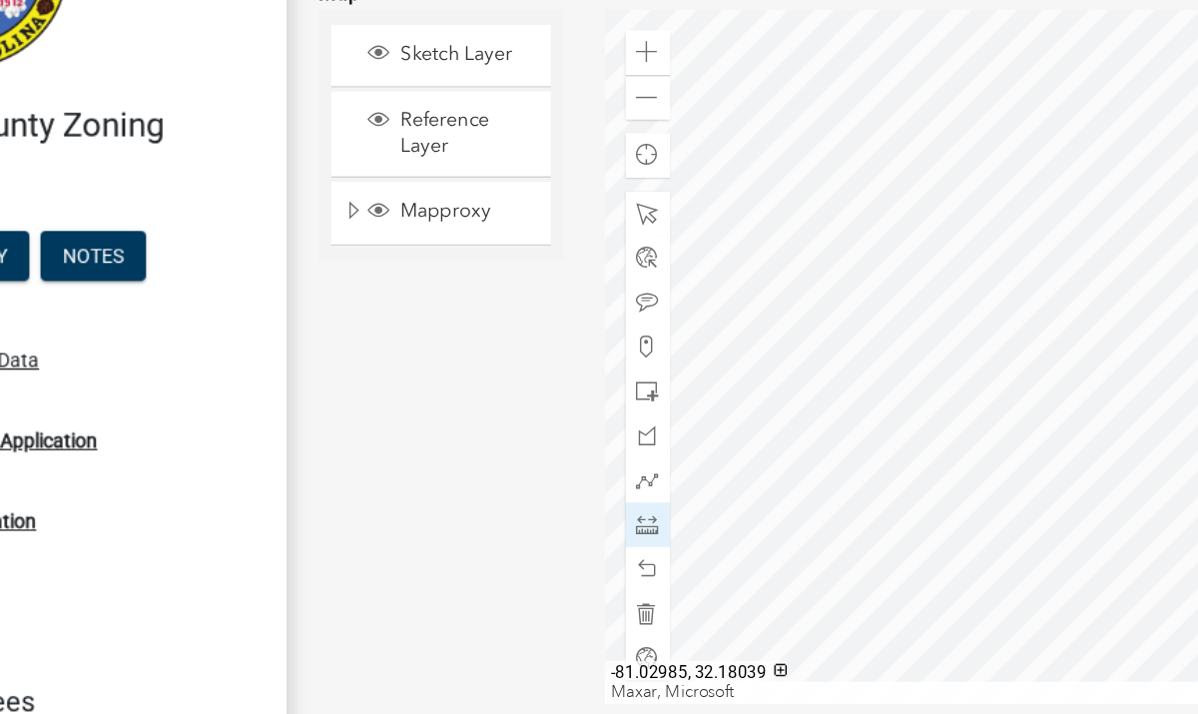
click at [817, 320] on div at bounding box center [882, 372] width 586 height 499
click at [793, 428] on div at bounding box center [882, 372] width 586 height 499
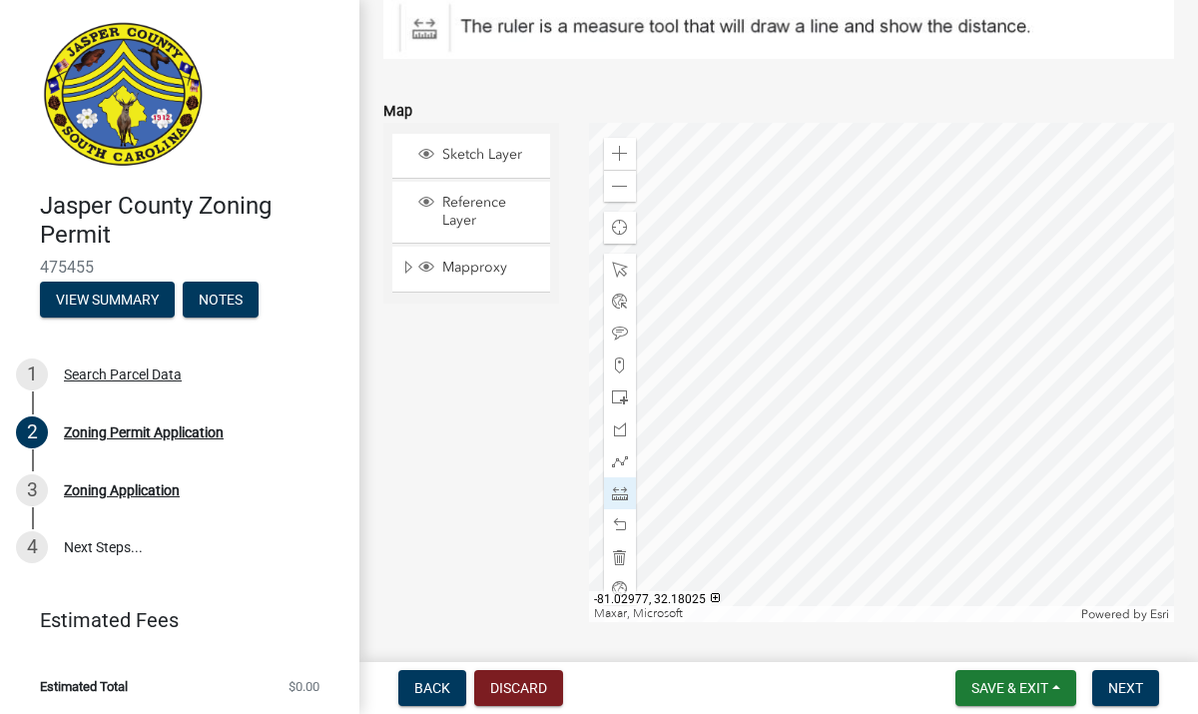
click at [1023, 473] on div at bounding box center [882, 372] width 586 height 499
click at [1072, 184] on div at bounding box center [882, 372] width 586 height 499
click at [851, 141] on div at bounding box center [882, 372] width 586 height 499
click at [830, 312] on div at bounding box center [882, 372] width 586 height 499
click at [614, 497] on span at bounding box center [620, 493] width 16 height 16
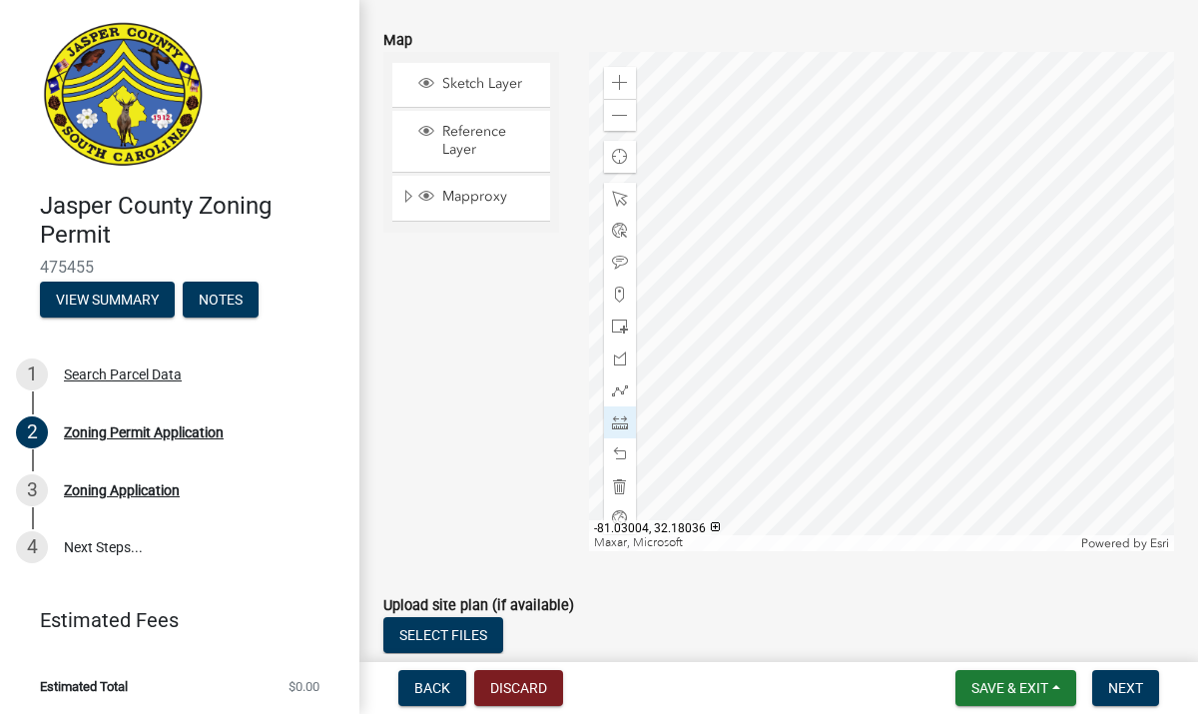
scroll to position [3519, 0]
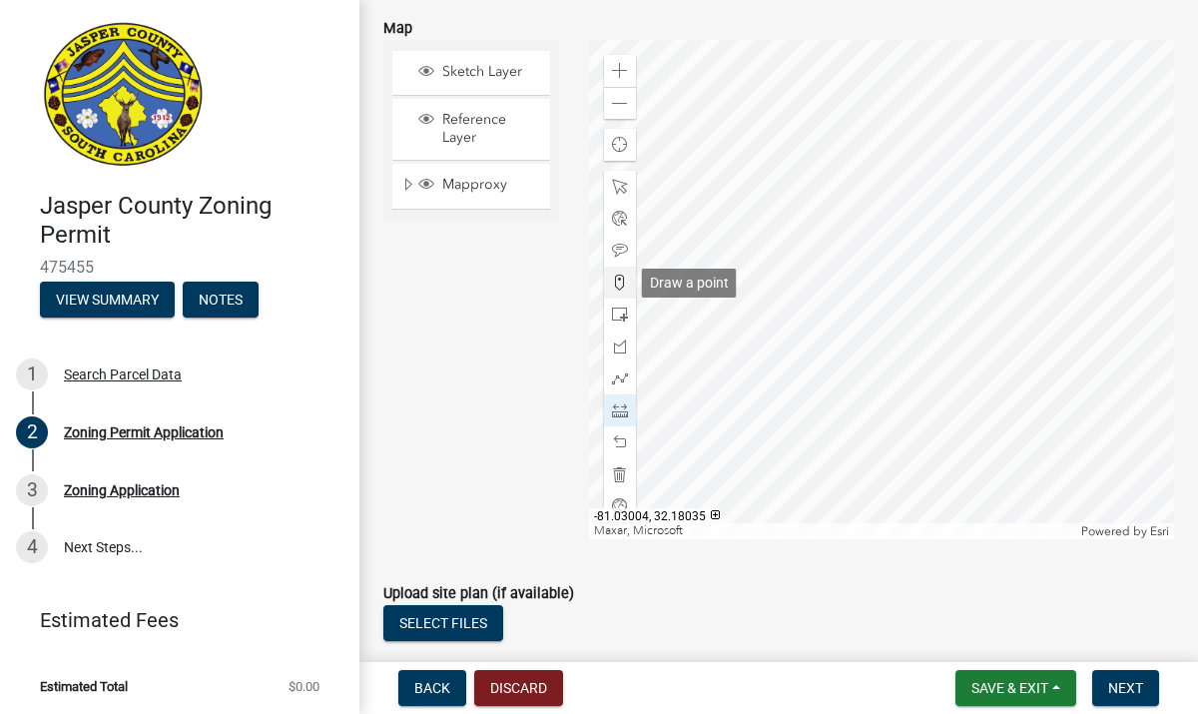
click at [624, 287] on span at bounding box center [620, 283] width 16 height 16
click at [831, 221] on div at bounding box center [882, 289] width 586 height 499
click at [618, 418] on span at bounding box center [620, 410] width 16 height 16
click at [831, 223] on div at bounding box center [882, 289] width 586 height 499
click at [797, 399] on div at bounding box center [882, 289] width 586 height 499
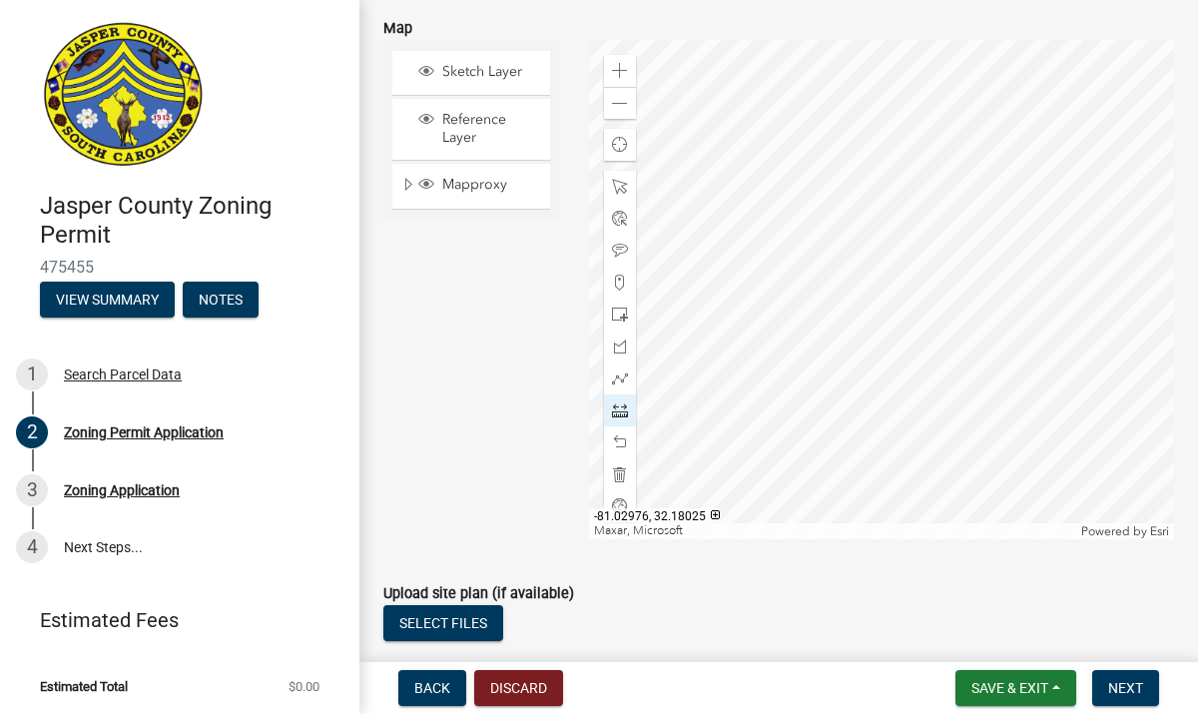
click at [938, 424] on div at bounding box center [882, 289] width 586 height 499
click at [970, 248] on div at bounding box center [882, 289] width 586 height 499
click at [836, 226] on div at bounding box center [882, 289] width 586 height 499
click at [625, 413] on span at bounding box center [620, 410] width 16 height 16
click at [620, 437] on span at bounding box center [620, 442] width 16 height 16
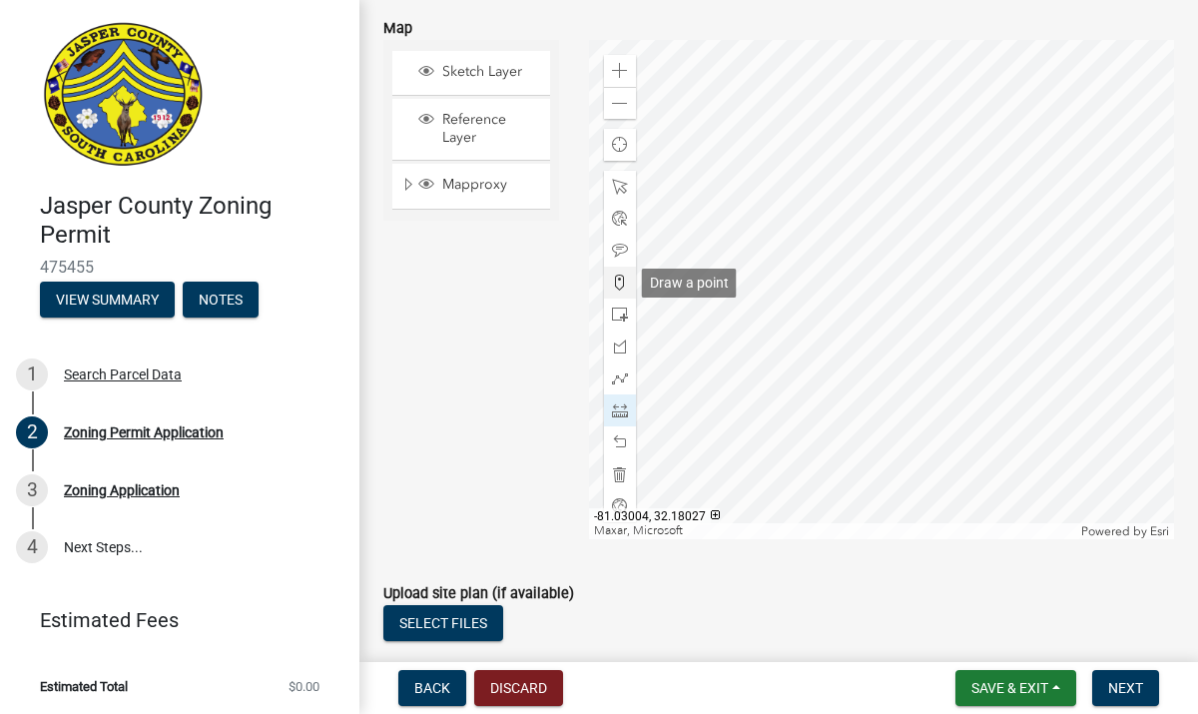
click at [617, 283] on span at bounding box center [620, 283] width 16 height 16
click at [830, 249] on div at bounding box center [882, 289] width 586 height 499
click at [622, 410] on span at bounding box center [620, 410] width 16 height 16
click at [831, 251] on div at bounding box center [882, 289] width 586 height 499
click at [801, 427] on div at bounding box center [882, 289] width 586 height 499
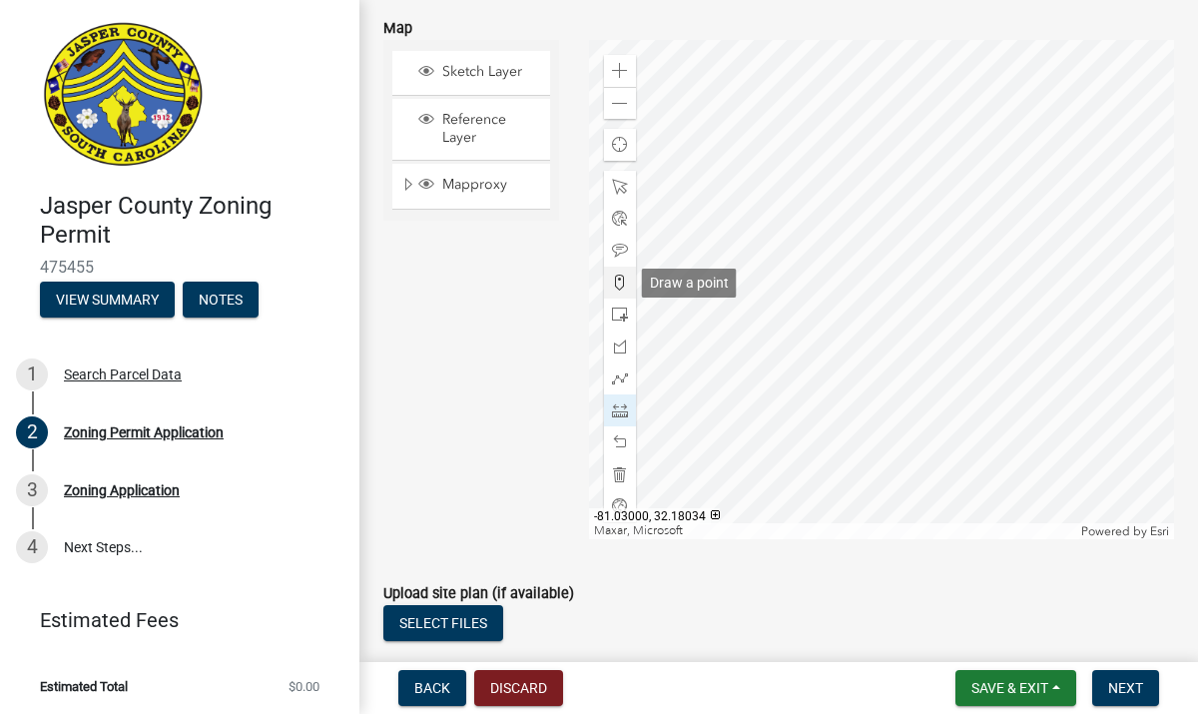
click at [617, 282] on span at bounding box center [620, 283] width 16 height 16
click at [617, 314] on span at bounding box center [620, 315] width 16 height 16
click at [831, 252] on div at bounding box center [882, 289] width 586 height 499
click at [833, 384] on div at bounding box center [882, 289] width 586 height 499
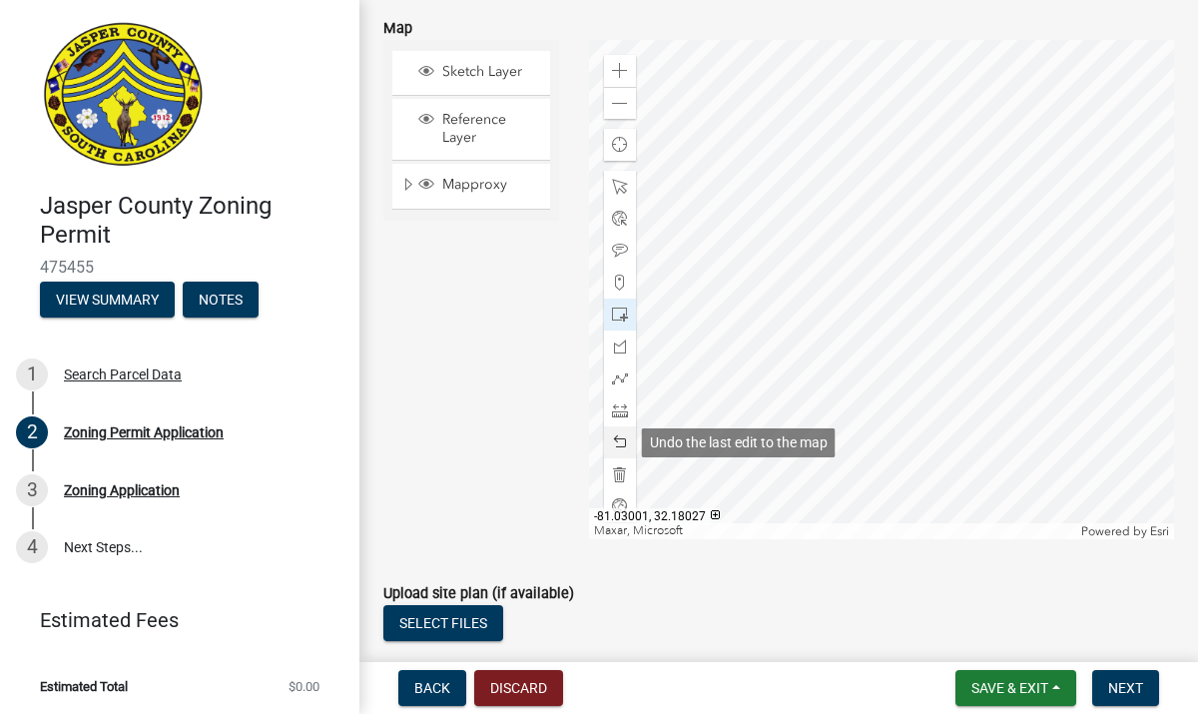
click at [626, 441] on span at bounding box center [620, 442] width 16 height 16
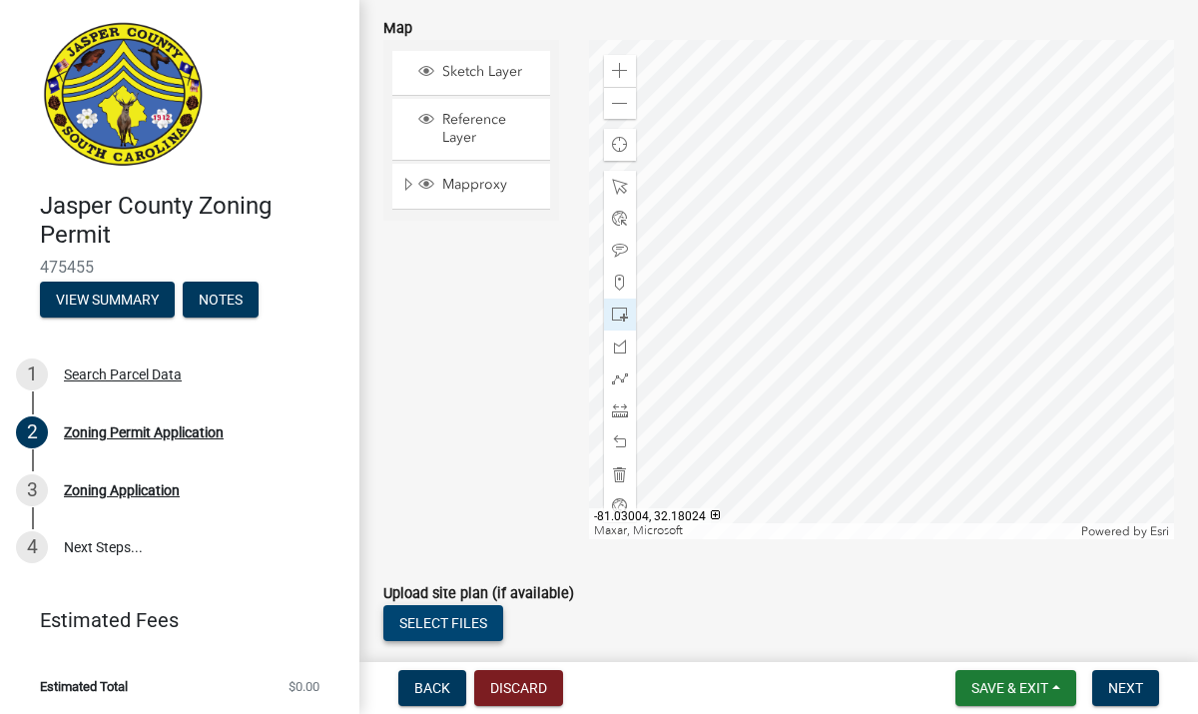
click at [437, 637] on button "Select files" at bounding box center [443, 623] width 120 height 36
click at [846, 431] on div at bounding box center [882, 289] width 586 height 499
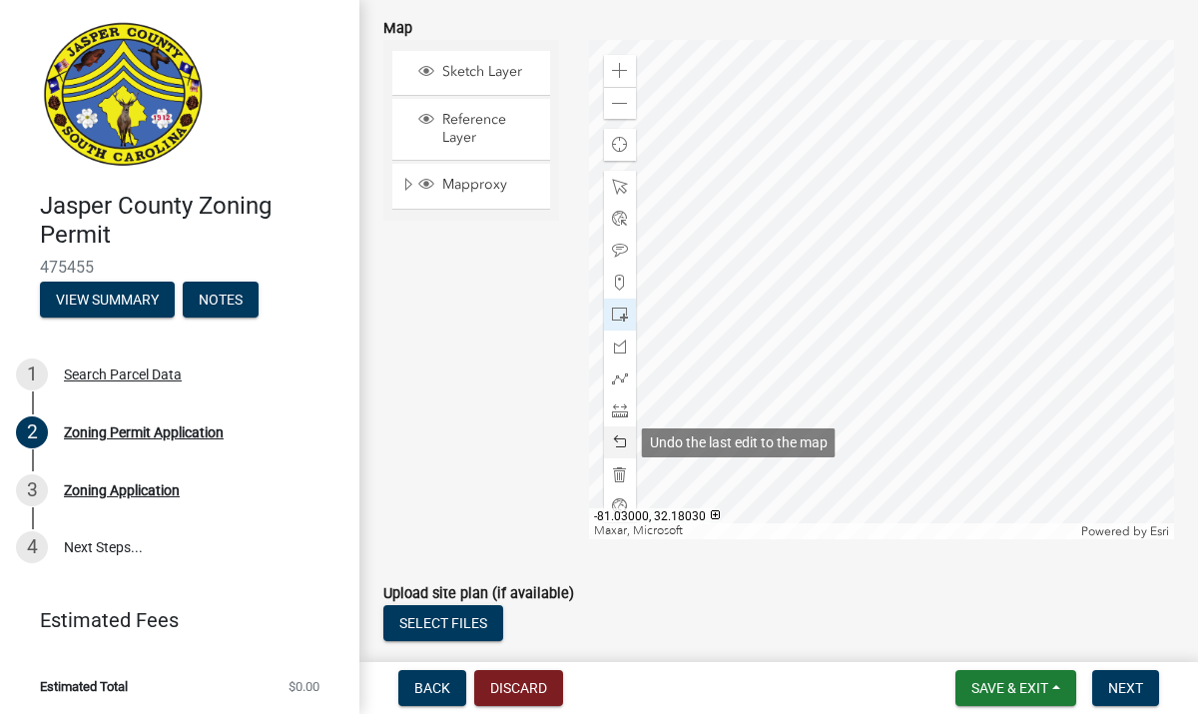
click at [622, 440] on span at bounding box center [620, 442] width 16 height 16
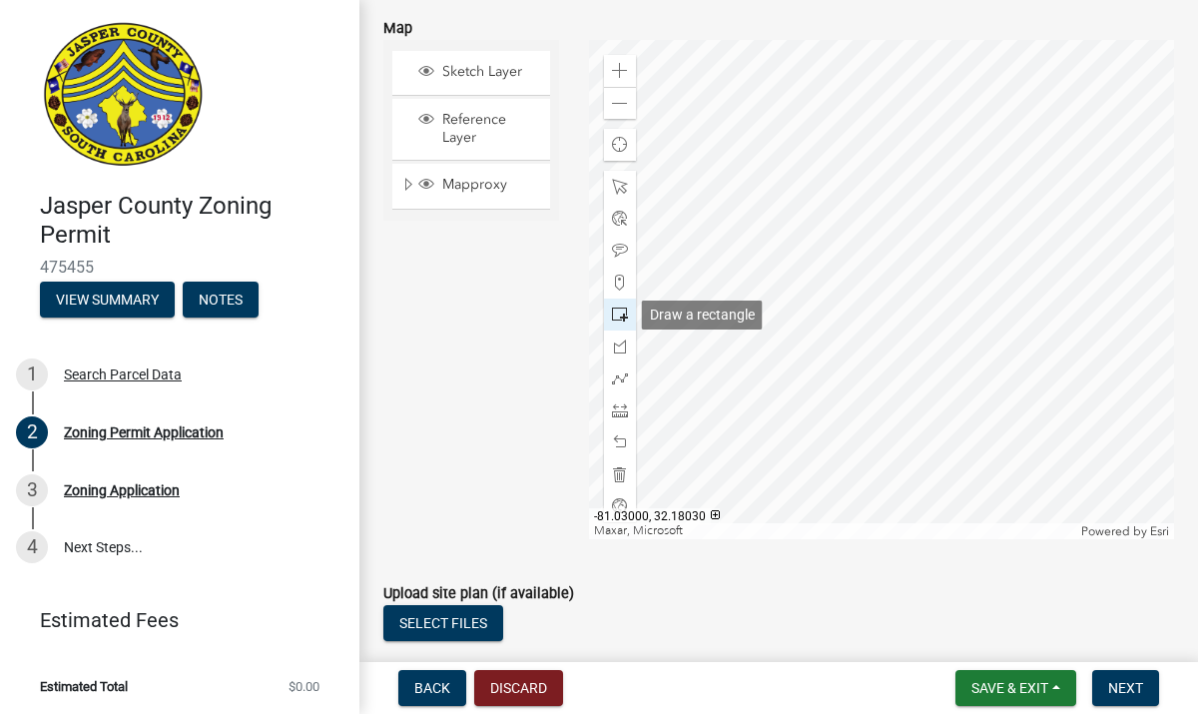
click at [615, 314] on span at bounding box center [620, 315] width 16 height 16
click at [626, 175] on div at bounding box center [620, 187] width 32 height 32
click at [969, 511] on div at bounding box center [882, 289] width 586 height 499
click at [1027, 539] on div at bounding box center [882, 289] width 586 height 499
drag, startPoint x: 1028, startPoint y: 633, endPoint x: 1114, endPoint y: 632, distance: 85.9
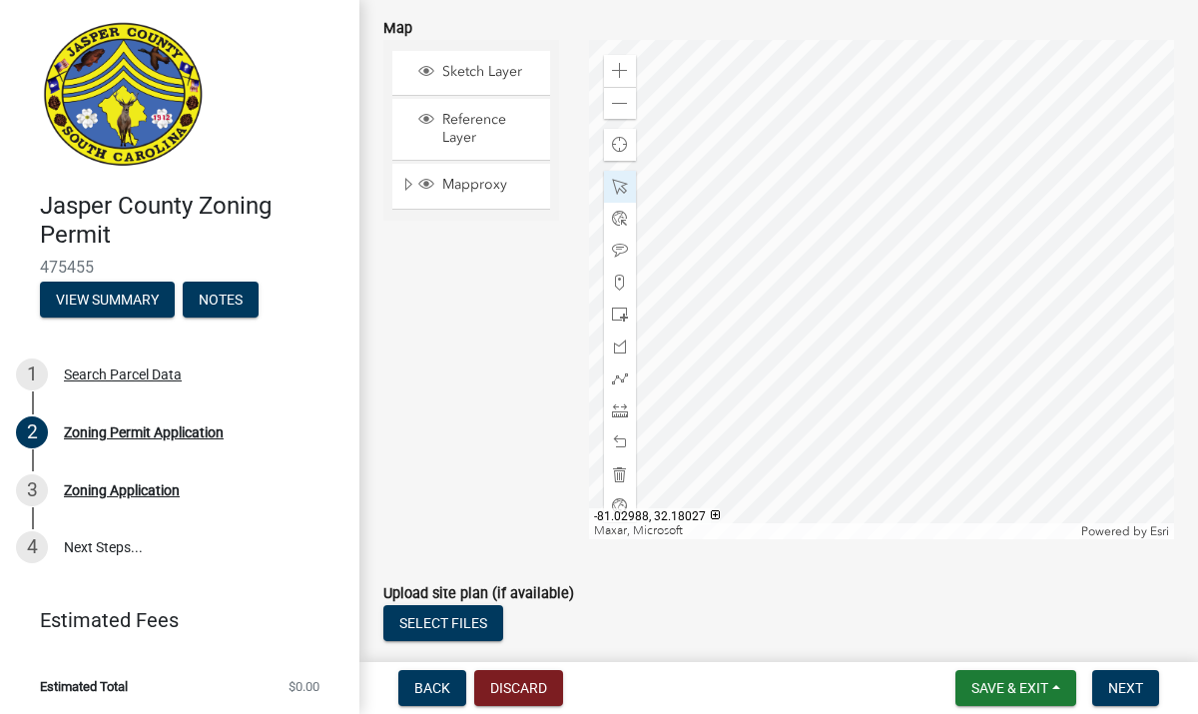
click at [1114, 632] on div "Select files" at bounding box center [778, 625] width 791 height 41
click at [730, 164] on div at bounding box center [882, 289] width 586 height 499
click at [796, 166] on div at bounding box center [882, 289] width 586 height 499
click at [625, 110] on span at bounding box center [620, 104] width 16 height 16
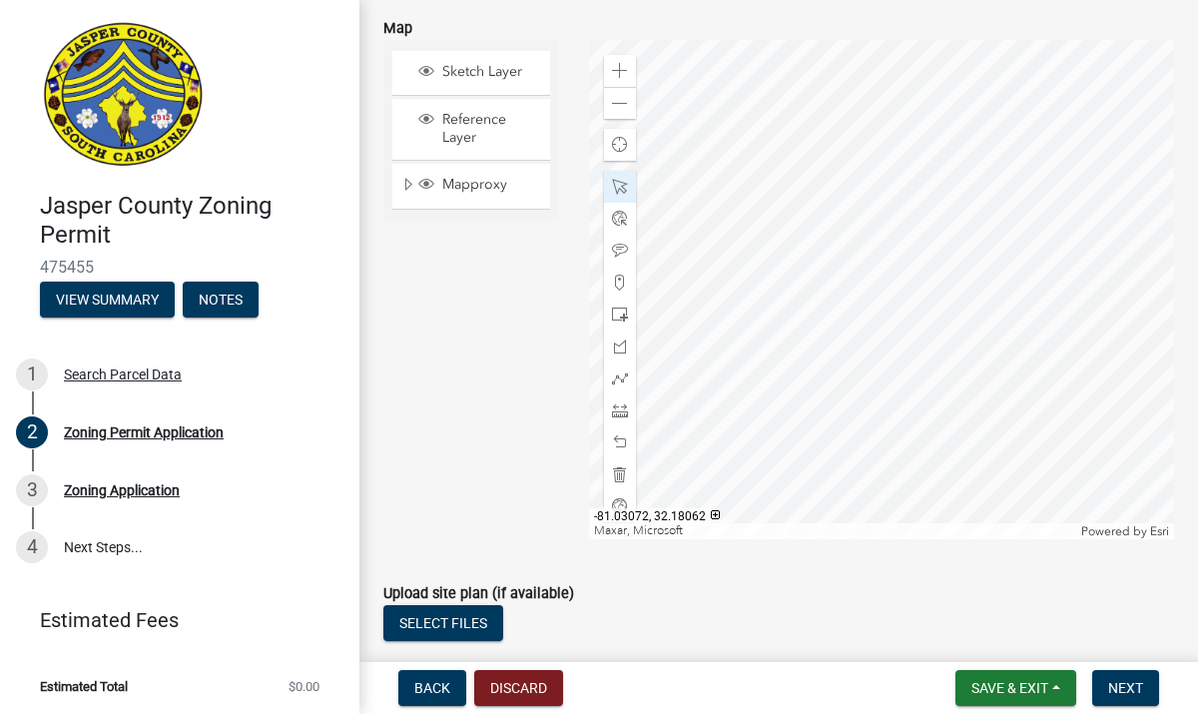
click at [482, 196] on div "Mapproxy" at bounding box center [471, 186] width 158 height 45
click at [458, 182] on span "Mapproxy" at bounding box center [490, 185] width 106 height 18
click at [470, 131] on span "Reference Layer" at bounding box center [490, 129] width 106 height 36
click at [474, 73] on span "Sketch Layer" at bounding box center [490, 72] width 106 height 18
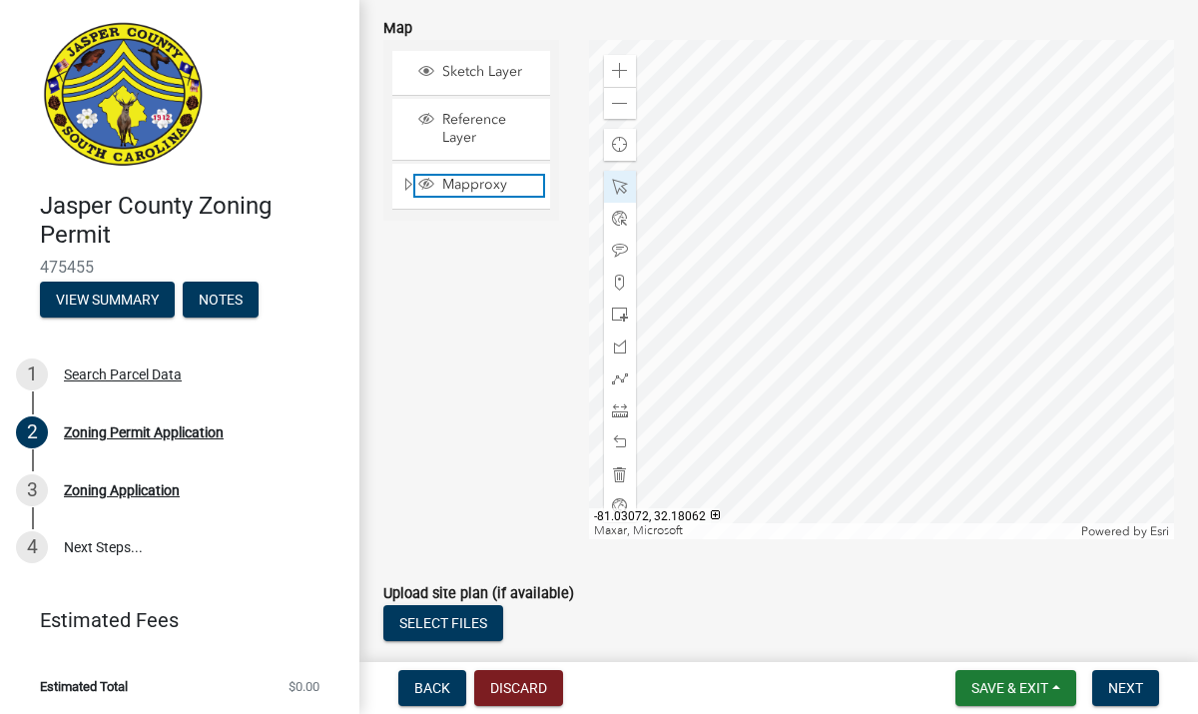
click at [464, 181] on span "Mapproxy" at bounding box center [490, 185] width 106 height 18
click at [461, 188] on span "Mapproxy" at bounding box center [490, 185] width 106 height 18
click at [471, 128] on span "Reference Layer" at bounding box center [490, 129] width 106 height 36
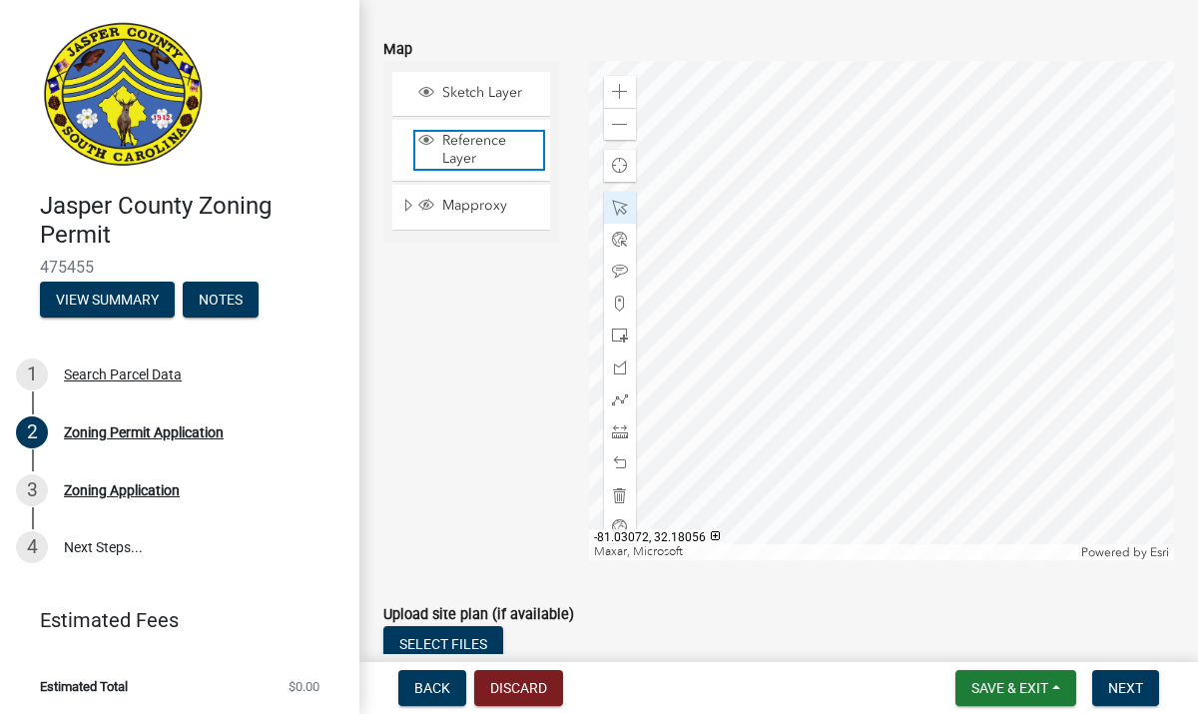
scroll to position [3500, 0]
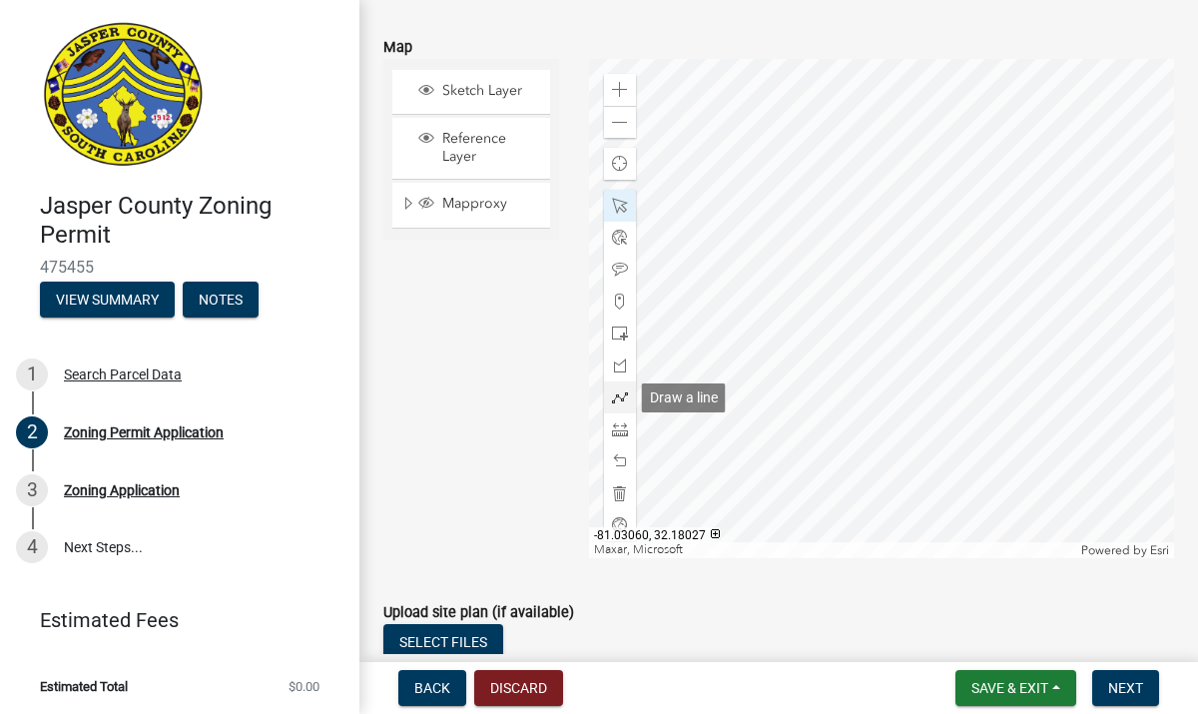
click at [618, 402] on span at bounding box center [620, 397] width 16 height 16
click at [615, 436] on span at bounding box center [620, 429] width 16 height 16
click at [913, 334] on div at bounding box center [882, 308] width 586 height 499
click at [902, 388] on div at bounding box center [882, 308] width 586 height 499
click at [946, 395] on div at bounding box center [882, 308] width 586 height 499
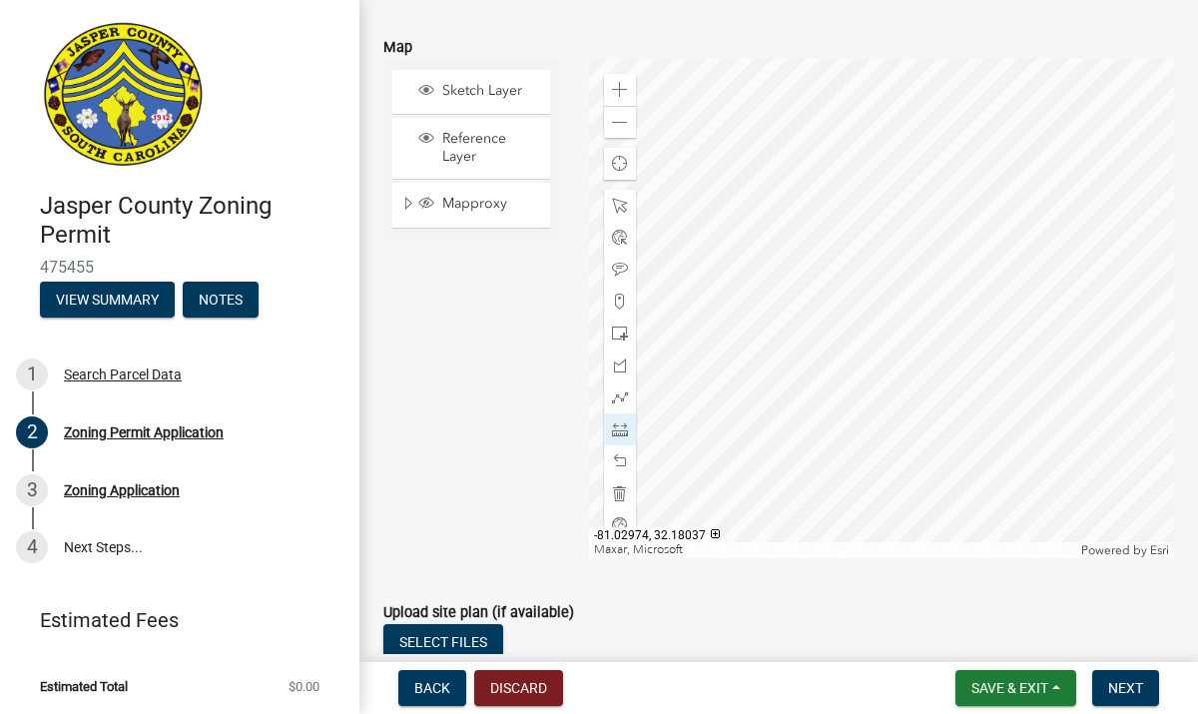
click at [955, 340] on div at bounding box center [882, 308] width 586 height 499
click at [914, 334] on div at bounding box center [882, 308] width 586 height 499
click at [915, 338] on div at bounding box center [882, 308] width 586 height 499
click at [619, 86] on span at bounding box center [620, 90] width 16 height 16
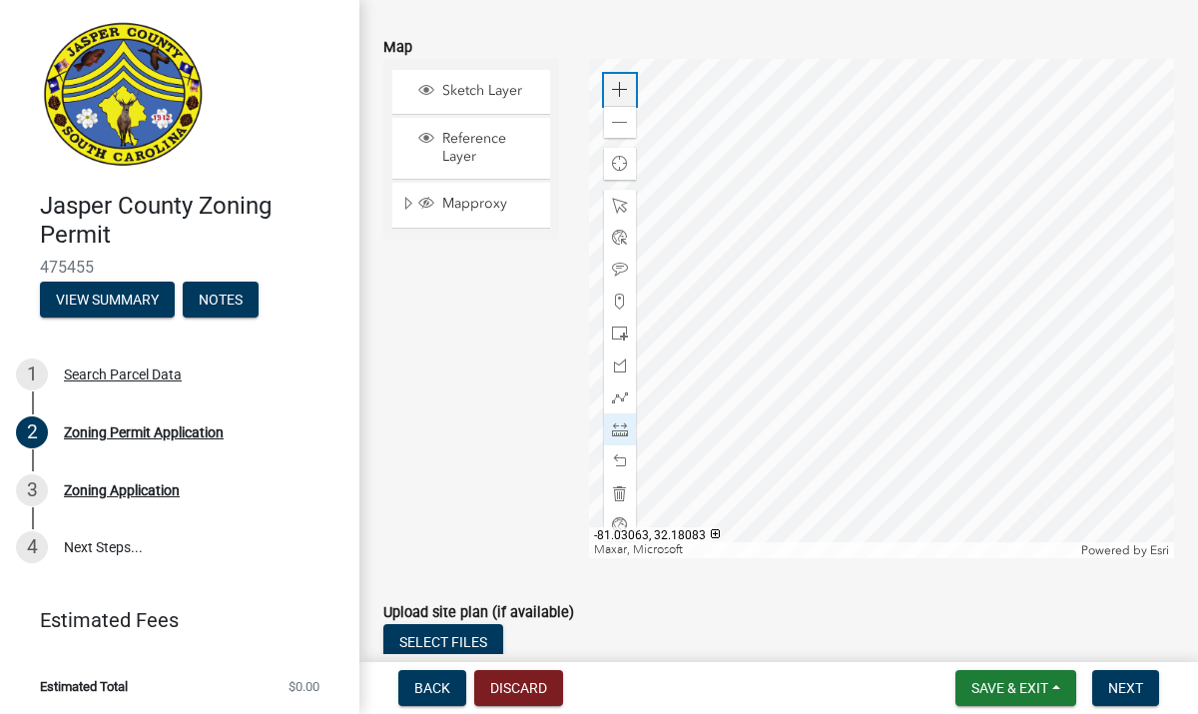
click at [619, 86] on span at bounding box center [620, 90] width 16 height 16
click at [781, 142] on div at bounding box center [882, 308] width 586 height 499
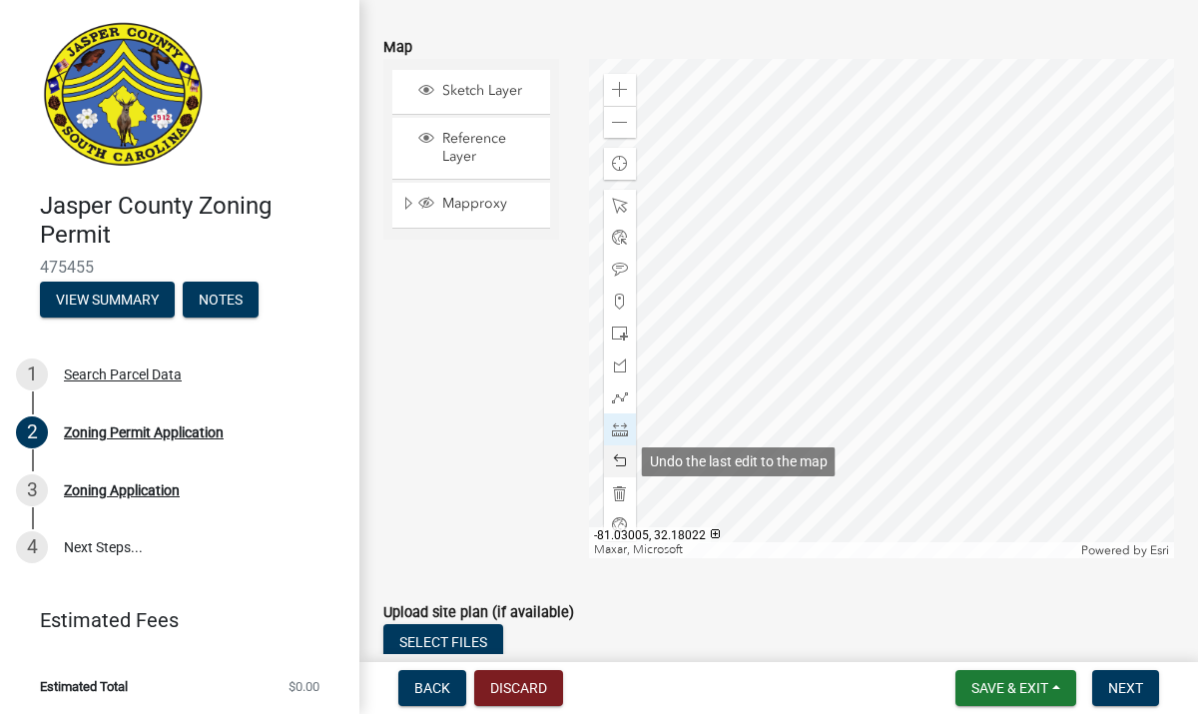
click at [617, 464] on span at bounding box center [620, 461] width 16 height 16
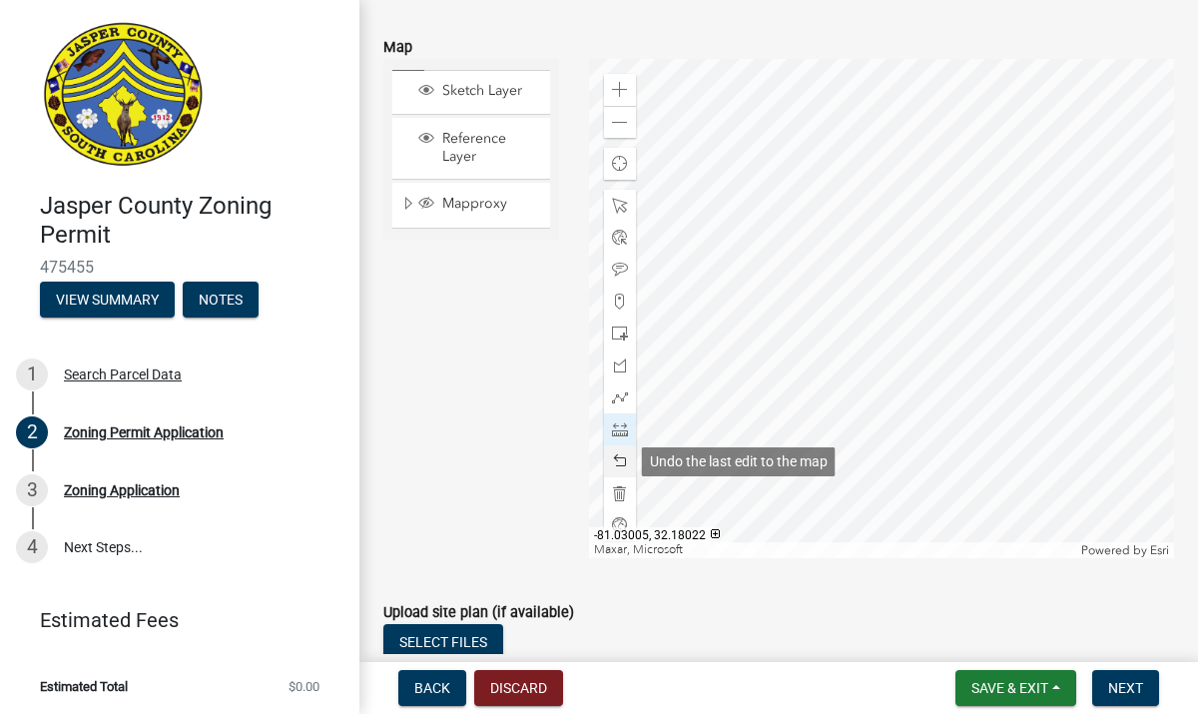
click at [617, 464] on span at bounding box center [620, 461] width 16 height 16
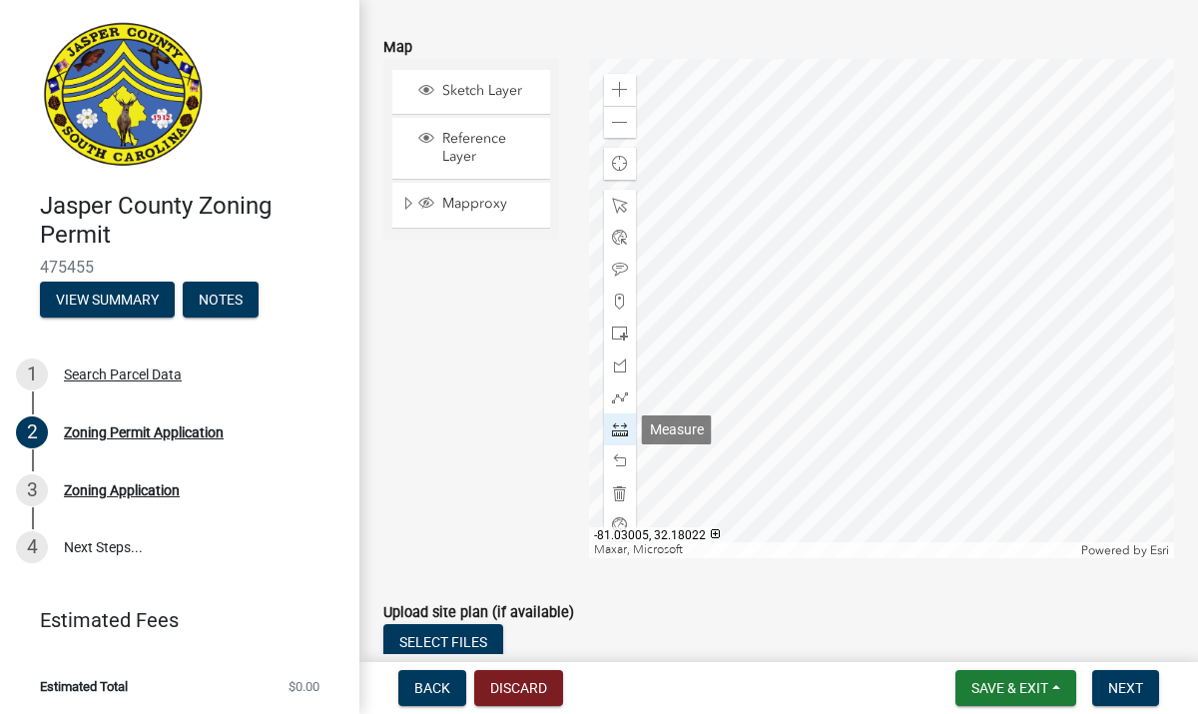
click at [621, 426] on span at bounding box center [620, 429] width 16 height 16
click at [620, 128] on span at bounding box center [620, 123] width 16 height 16
click at [894, 254] on div at bounding box center [882, 308] width 586 height 499
click at [878, 362] on div at bounding box center [882, 308] width 586 height 499
click at [963, 375] on div at bounding box center [882, 308] width 586 height 499
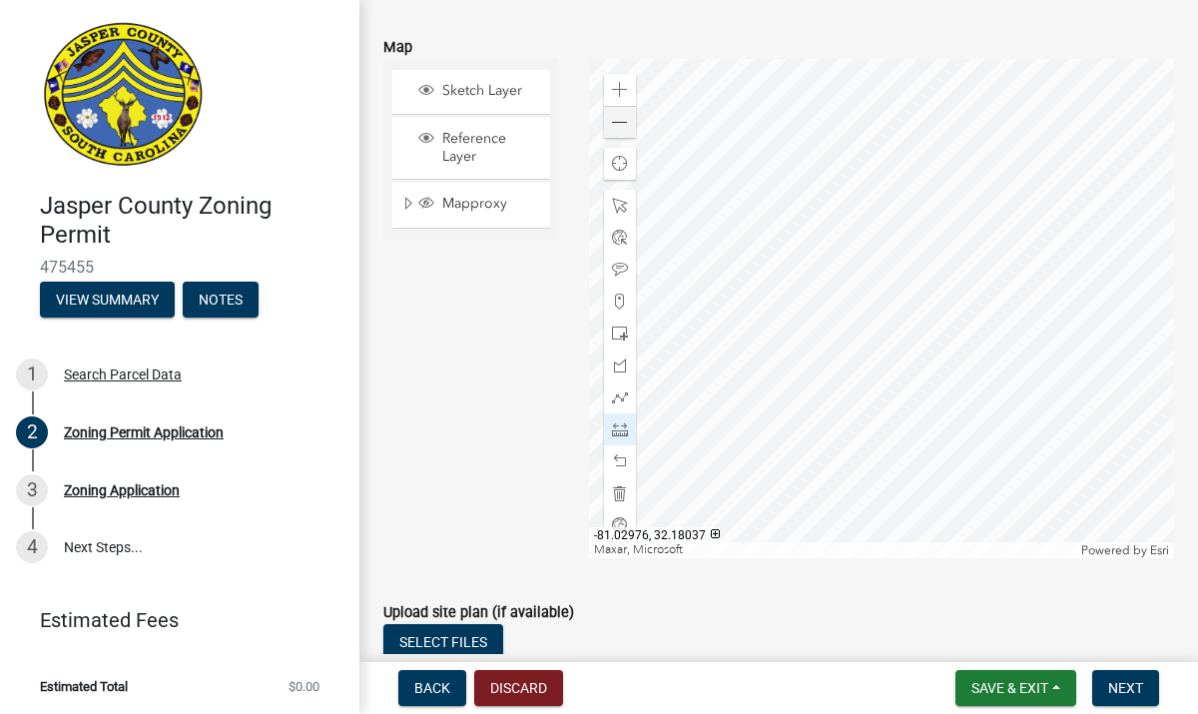
click at [975, 267] on div at bounding box center [882, 308] width 586 height 499
click at [894, 254] on div at bounding box center [882, 308] width 586 height 499
click at [621, 464] on span at bounding box center [620, 461] width 16 height 16
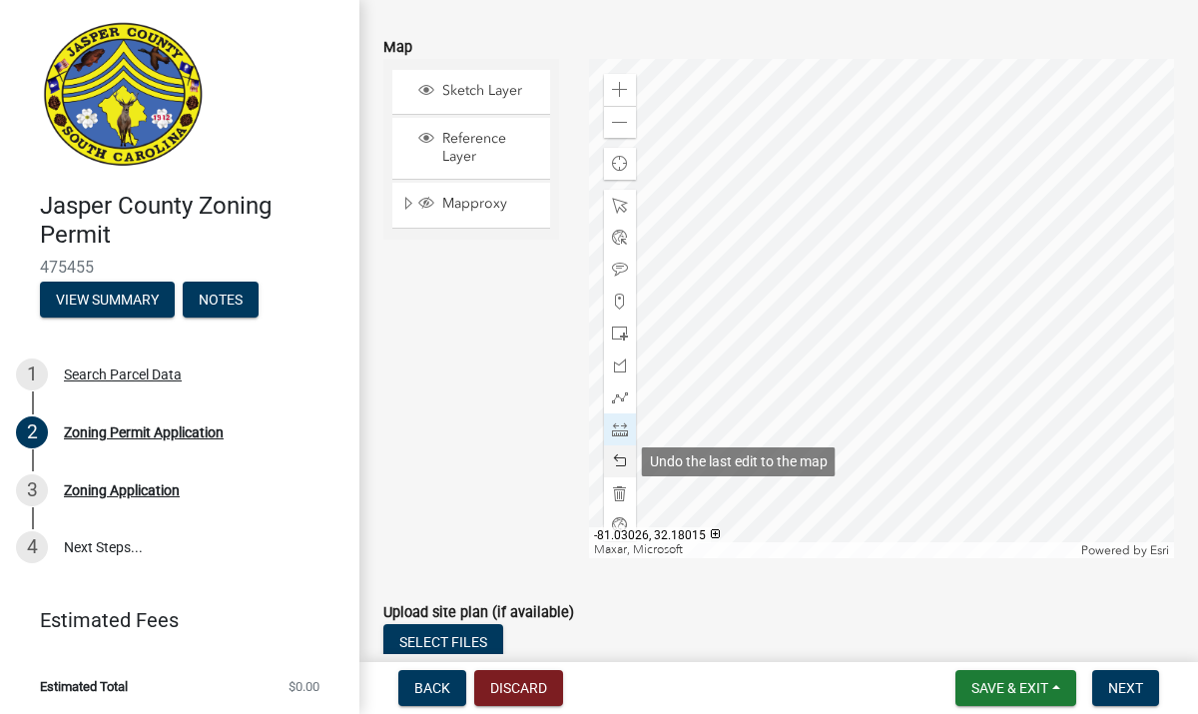
click at [621, 464] on span at bounding box center [620, 461] width 16 height 16
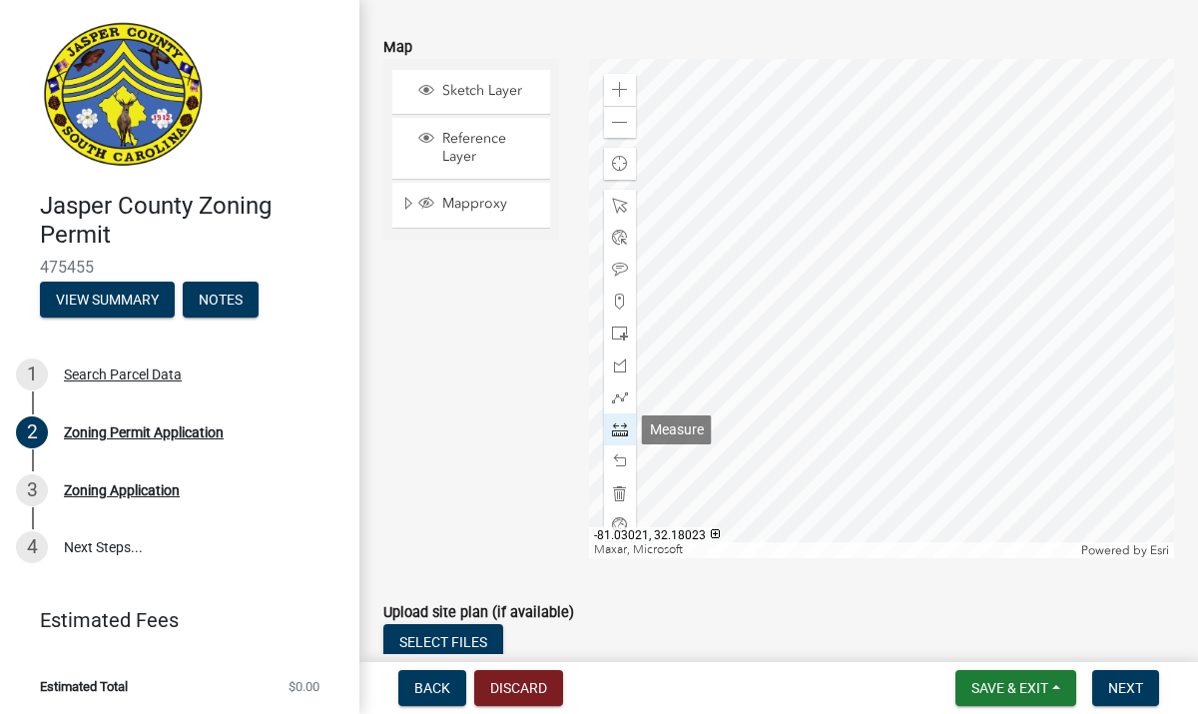
click at [617, 423] on span at bounding box center [620, 429] width 16 height 16
click at [899, 259] on div at bounding box center [882, 308] width 586 height 499
click at [1007, 272] on div at bounding box center [882, 308] width 586 height 499
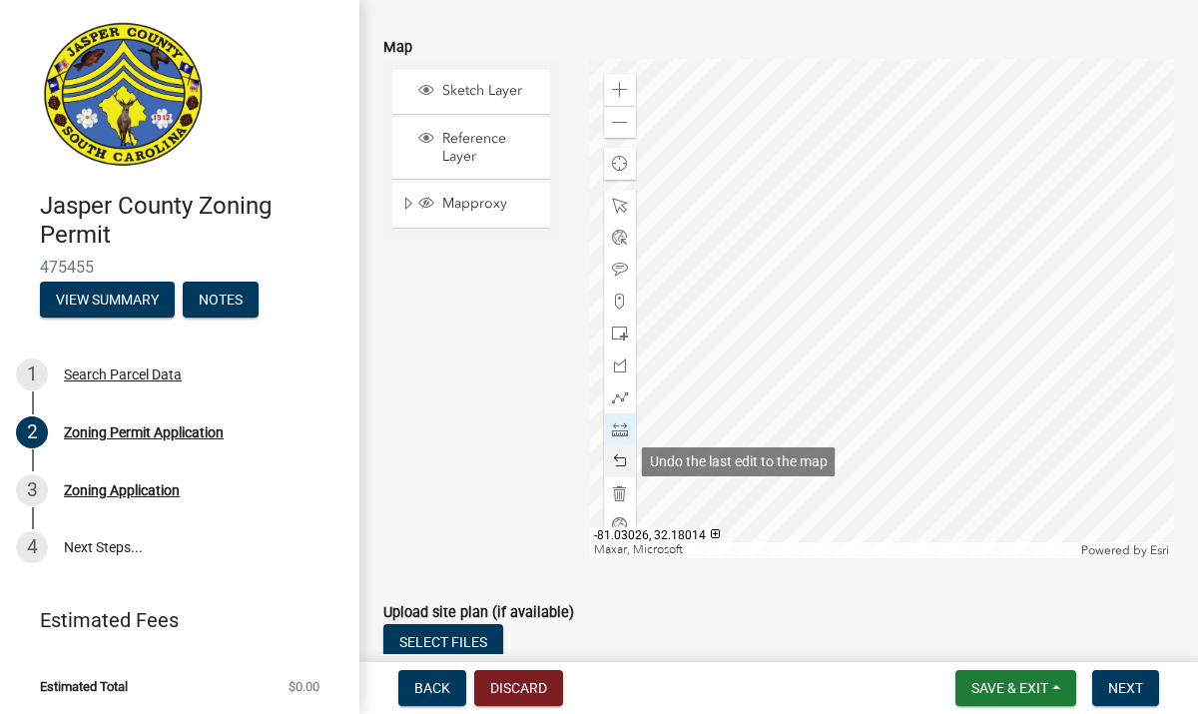
click at [618, 464] on span at bounding box center [620, 461] width 16 height 16
click at [985, 268] on div at bounding box center [882, 308] width 586 height 499
click at [975, 376] on div at bounding box center [882, 308] width 586 height 499
click at [888, 367] on div at bounding box center [882, 308] width 586 height 499
click at [899, 259] on div at bounding box center [882, 308] width 586 height 499
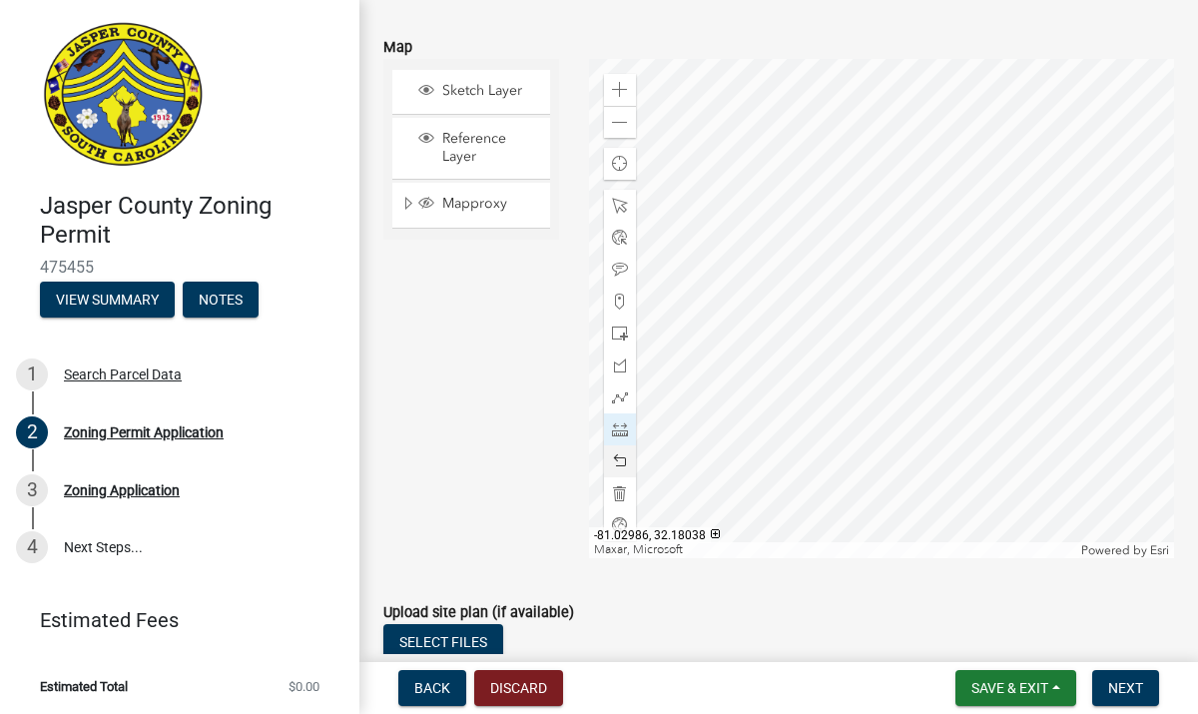
click at [899, 260] on div at bounding box center [882, 308] width 586 height 499
click at [1033, 687] on span "Save & Exit" at bounding box center [1010, 688] width 77 height 16
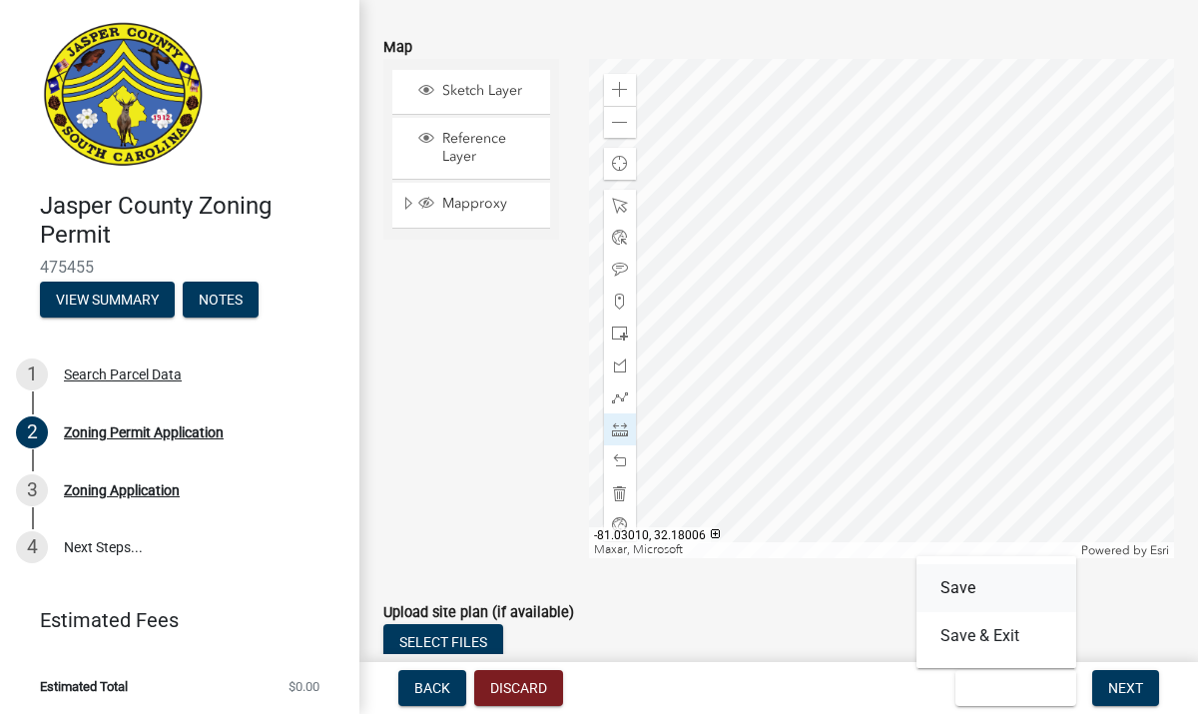
click at [986, 588] on button "Save" at bounding box center [997, 588] width 160 height 48
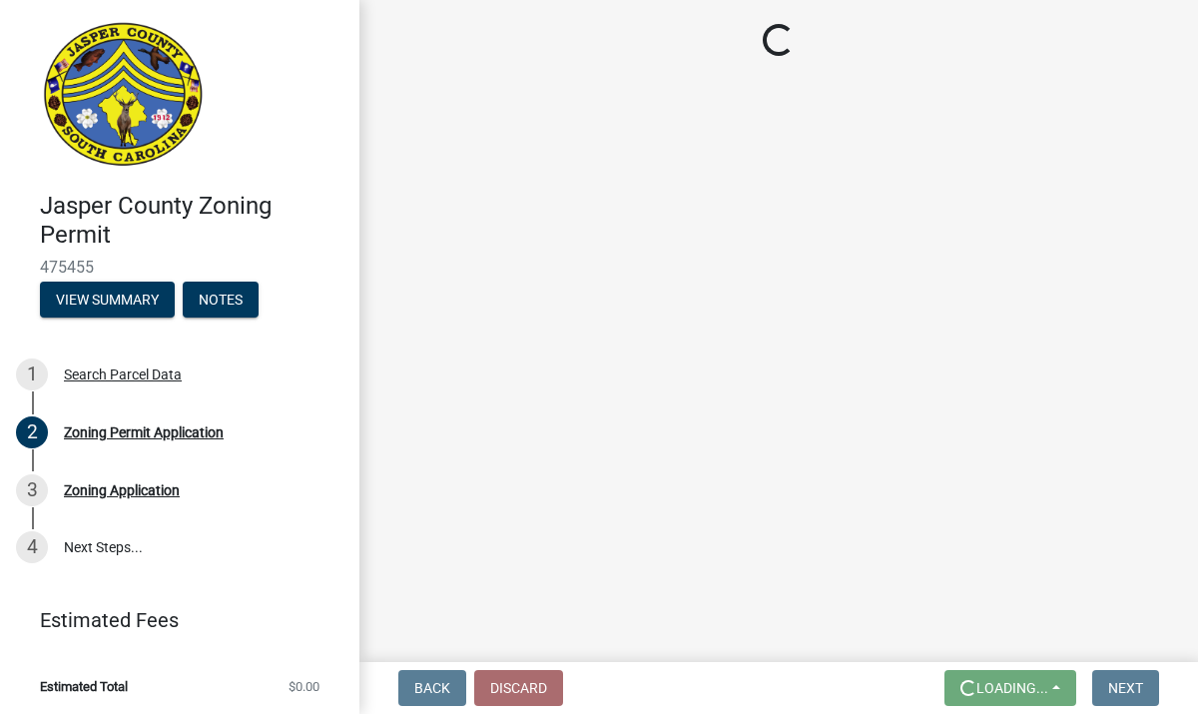
scroll to position [0, 0]
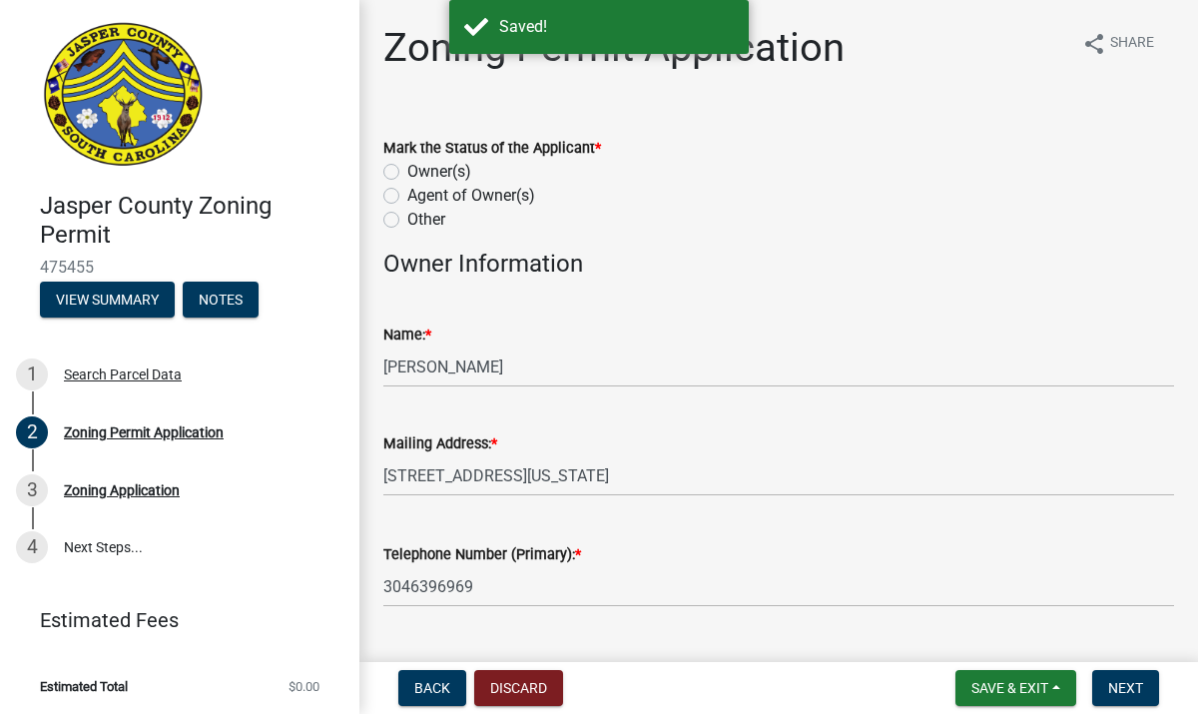
click at [407, 171] on label "Owner(s)" at bounding box center [439, 172] width 64 height 24
click at [407, 171] on input "Owner(s)" at bounding box center [413, 166] width 13 height 13
radio input "true"
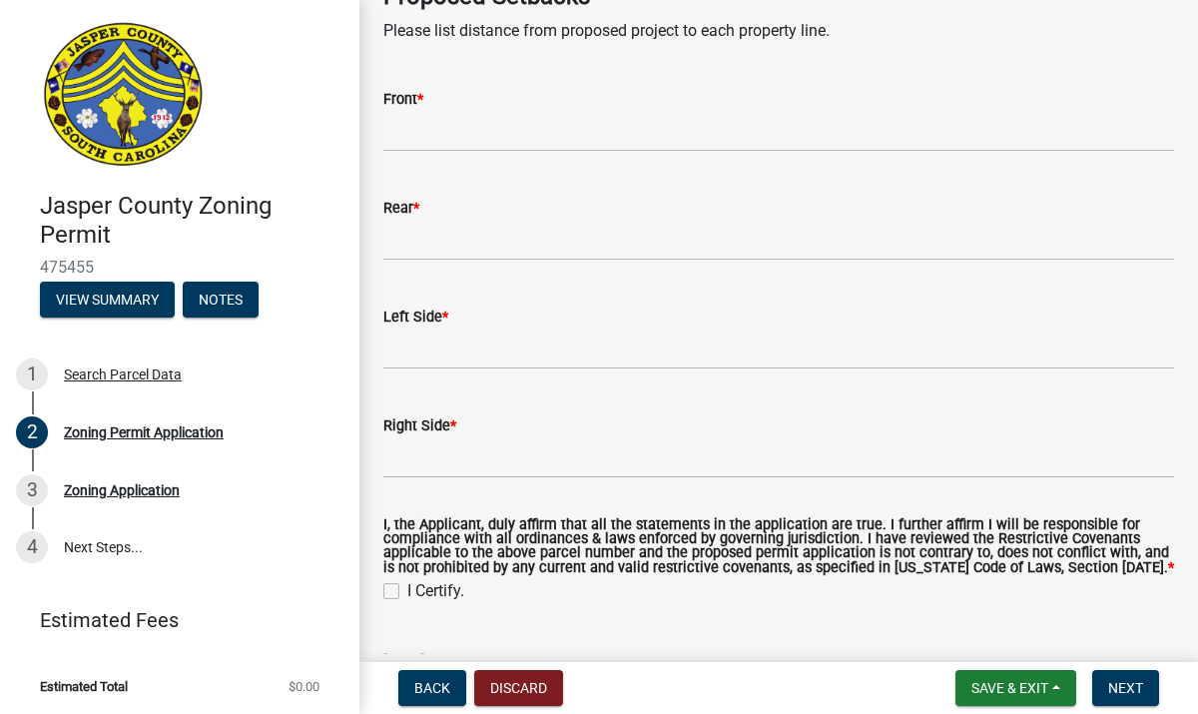
scroll to position [3556, 0]
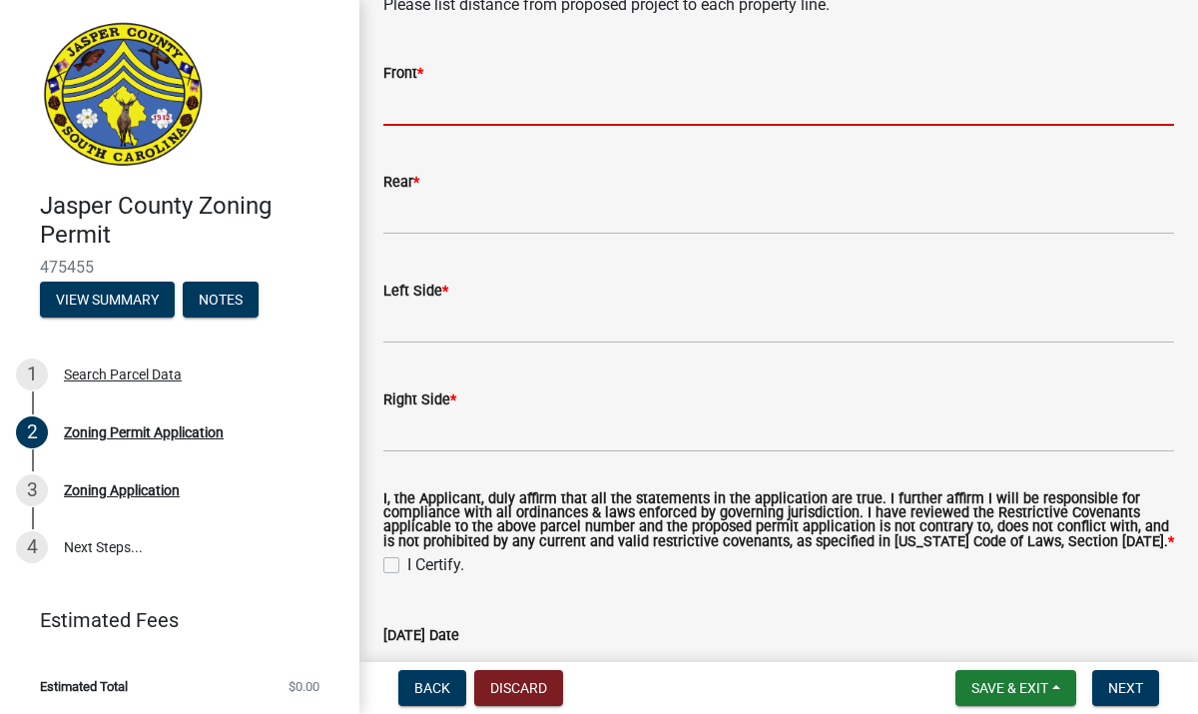
click at [475, 108] on input "Front *" at bounding box center [778, 105] width 791 height 41
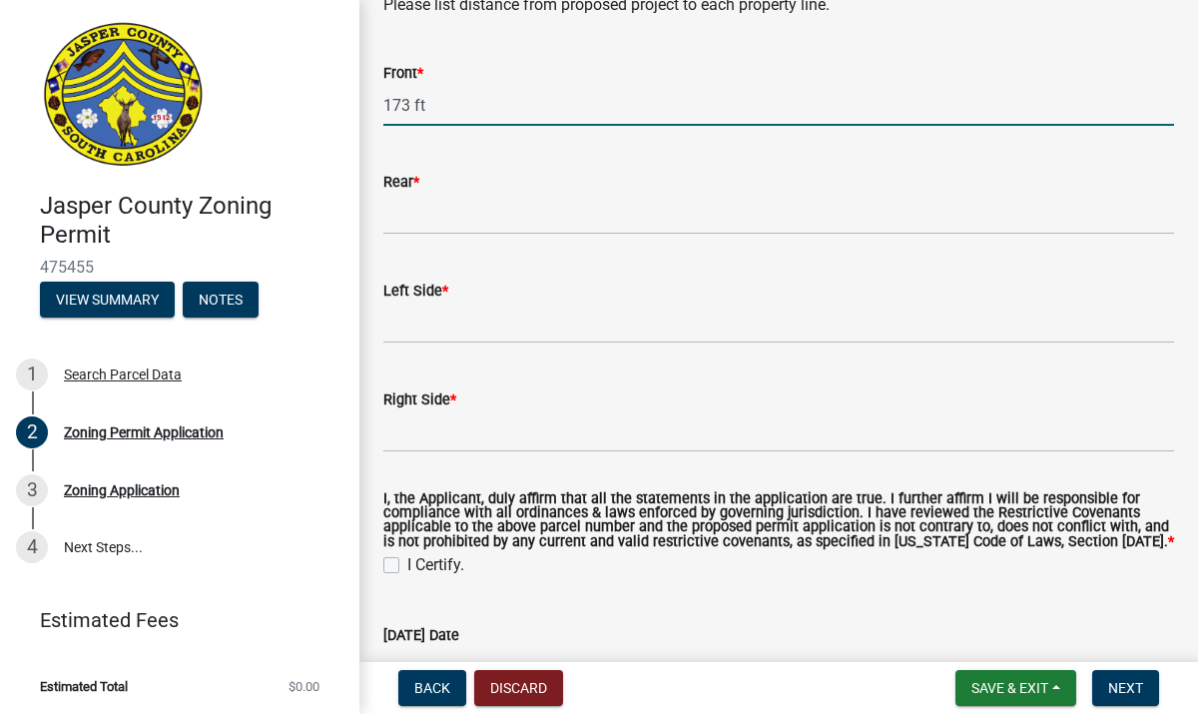
type input "173 ft"
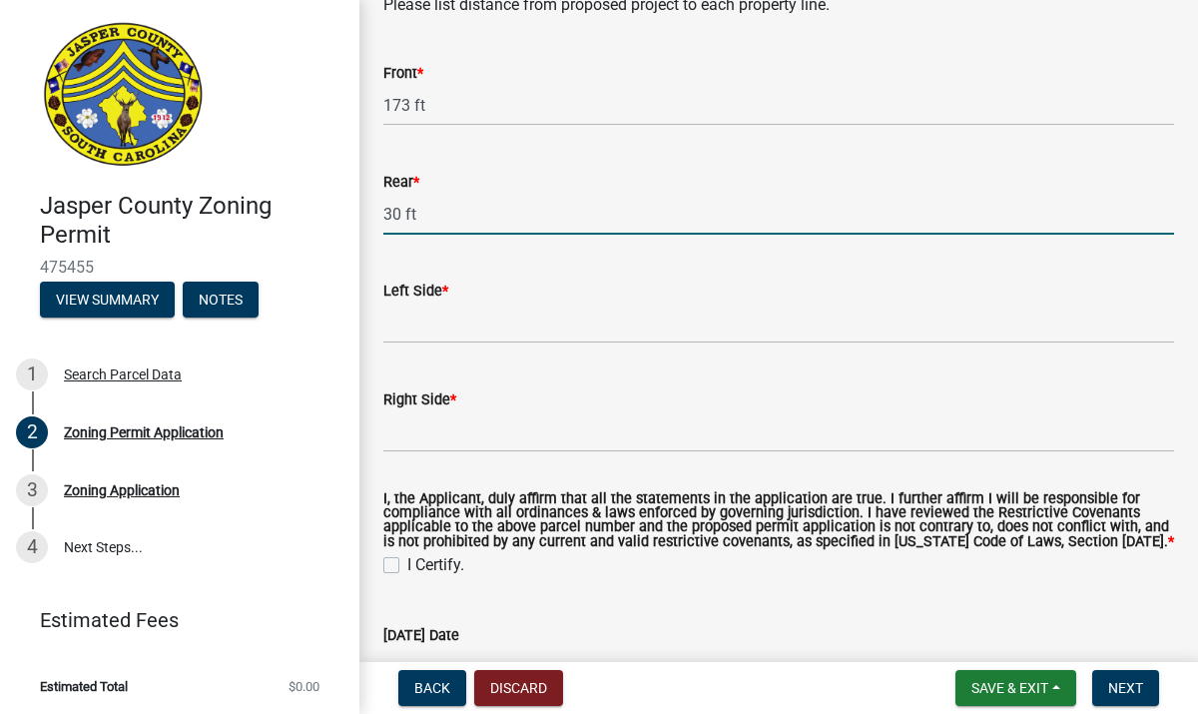
type input "30 ft"
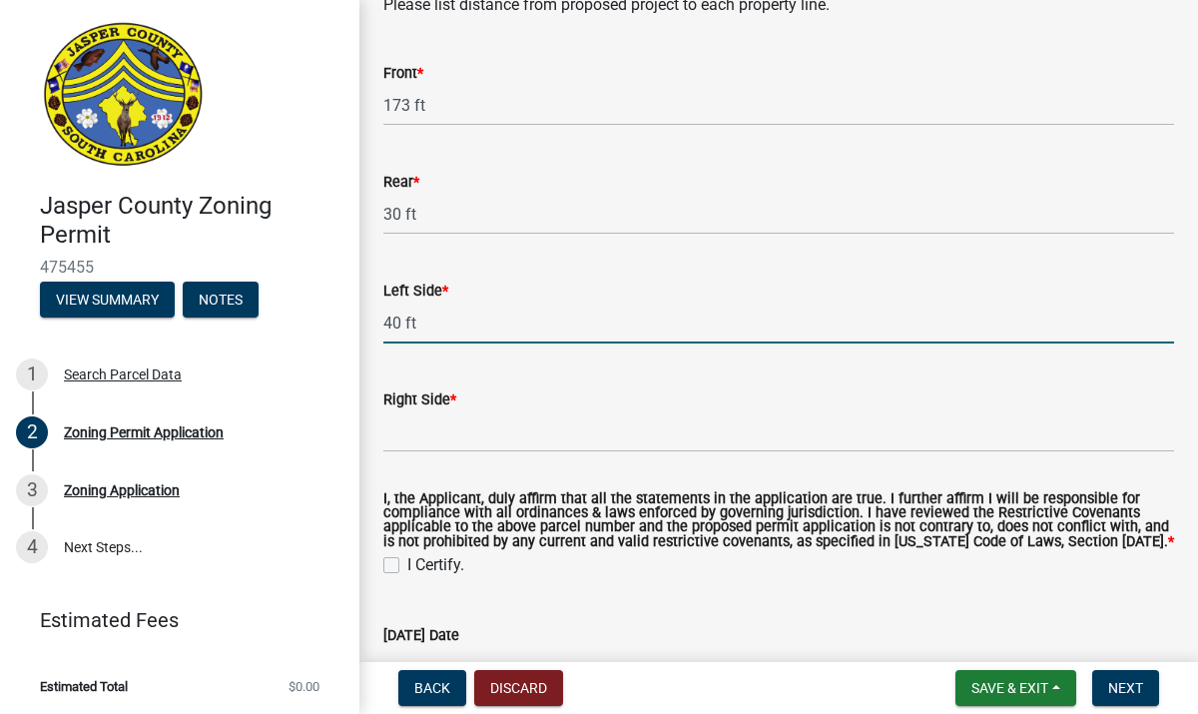
type input "40 ft"
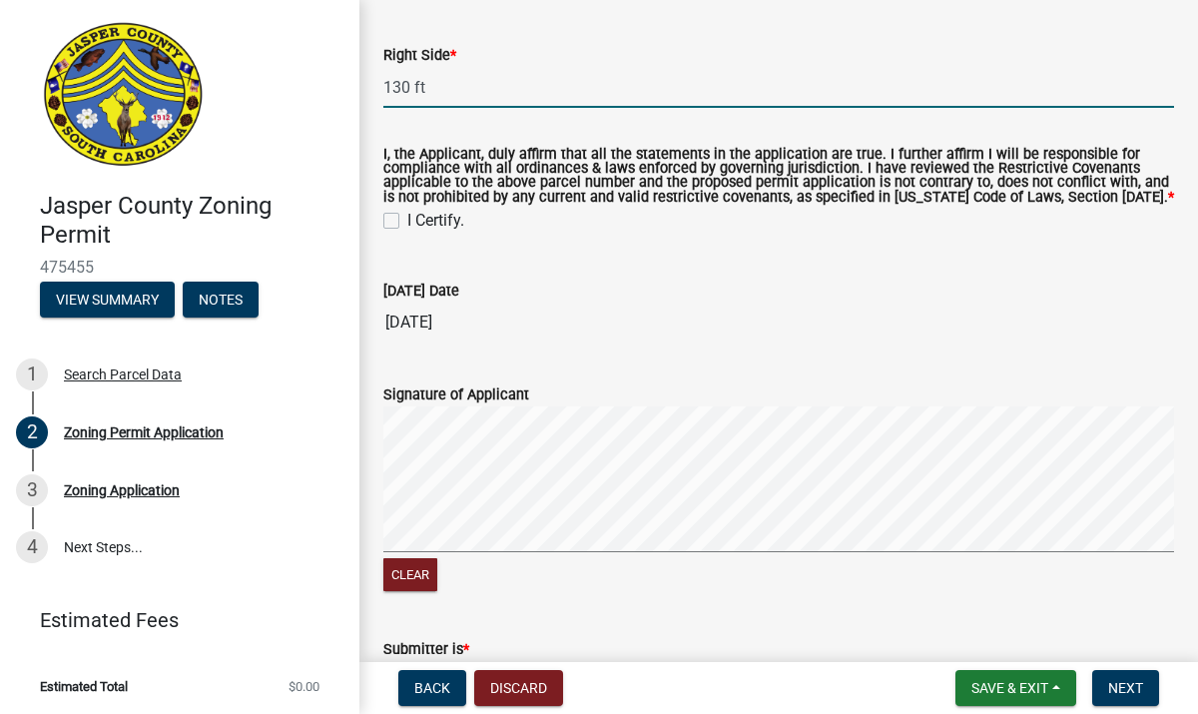
scroll to position [3902, 0]
type input "130 ft"
click at [407, 232] on label "I Certify." at bounding box center [435, 220] width 57 height 24
click at [407, 221] on input "I Certify." at bounding box center [413, 214] width 13 height 13
checkbox input "true"
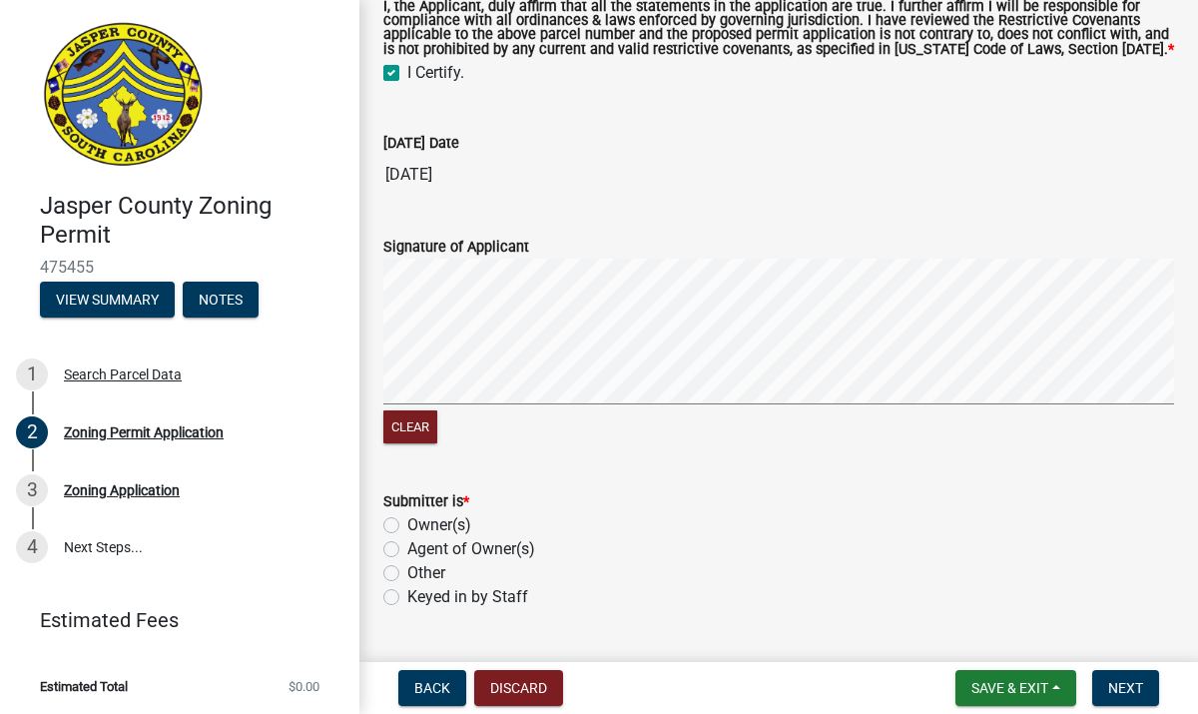
scroll to position [4115, 0]
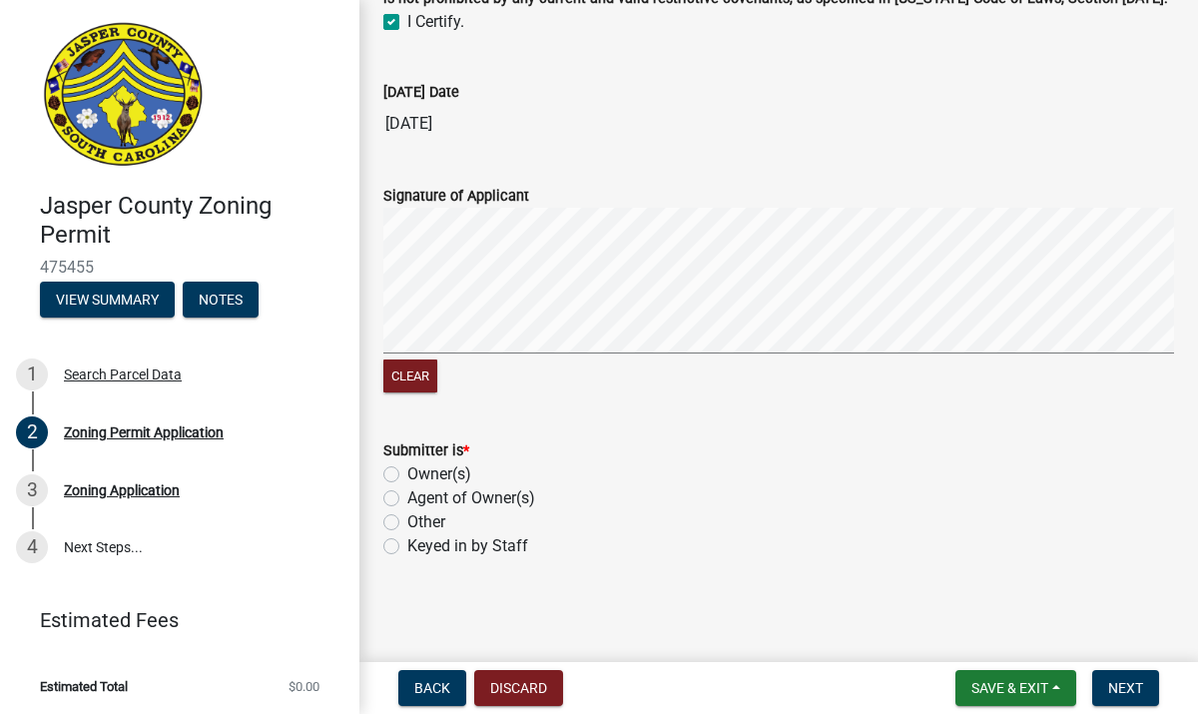
click at [407, 471] on label "Owner(s)" at bounding box center [439, 474] width 64 height 24
click at [407, 471] on input "Owner(s)" at bounding box center [413, 468] width 13 height 13
radio input "true"
click at [1140, 683] on span "Next" at bounding box center [1126, 688] width 35 height 16
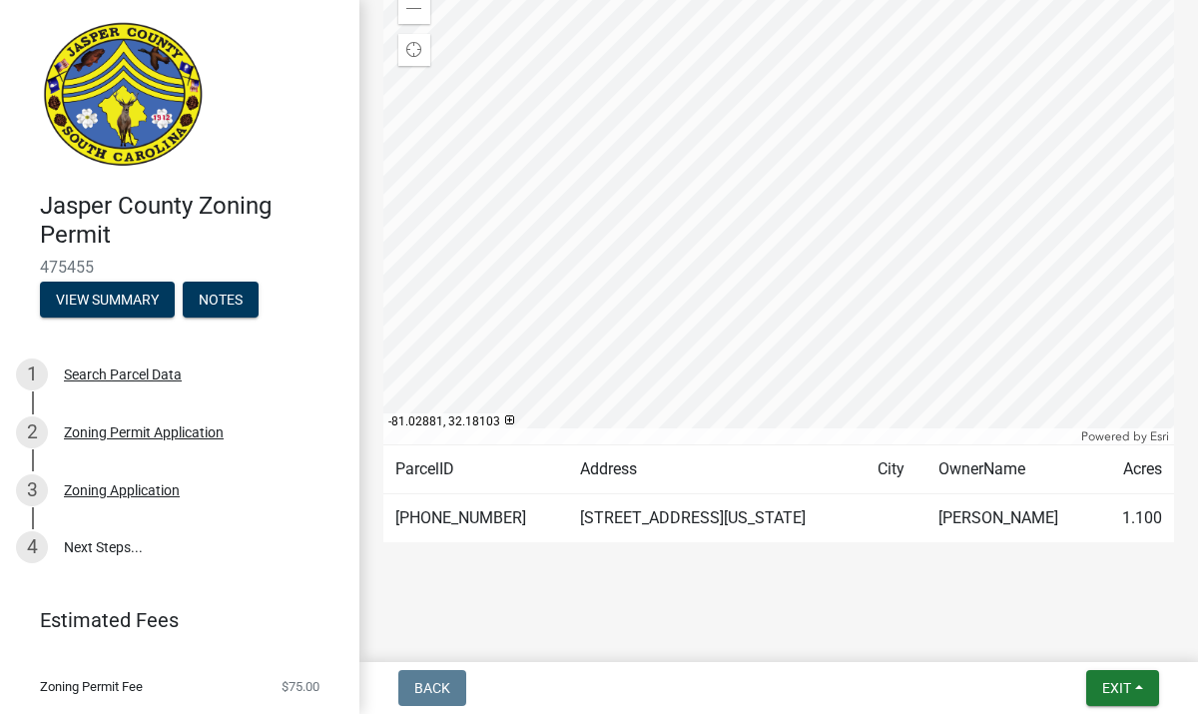
scroll to position [300, 0]
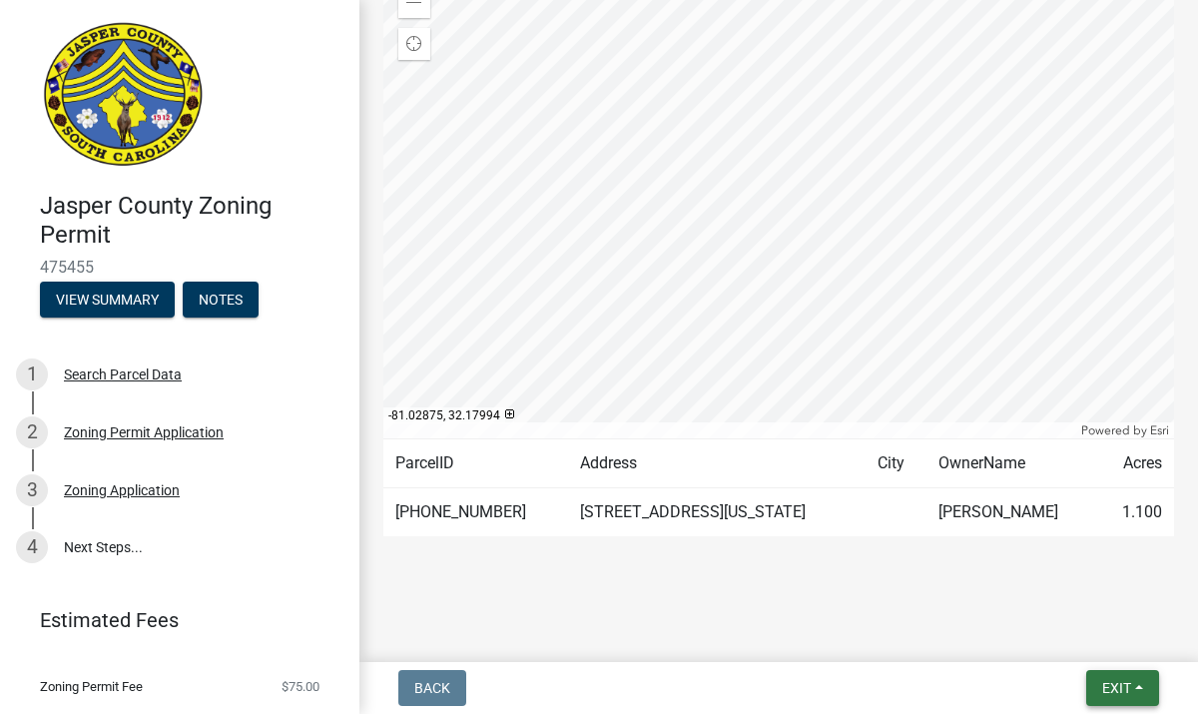
click at [1127, 697] on button "Exit" at bounding box center [1123, 688] width 73 height 36
click at [1114, 643] on button "Save & Exit" at bounding box center [1081, 636] width 160 height 48
